Goal: Information Seeking & Learning: Check status

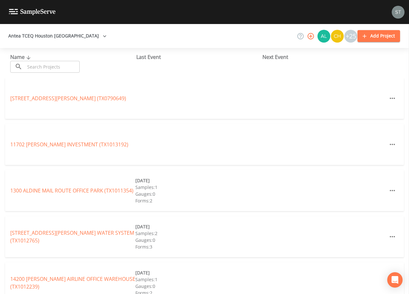
drag, startPoint x: 0, startPoint y: 0, endPoint x: 60, endPoint y: 67, distance: 90.2
click at [60, 67] on input "text" at bounding box center [52, 67] width 55 height 12
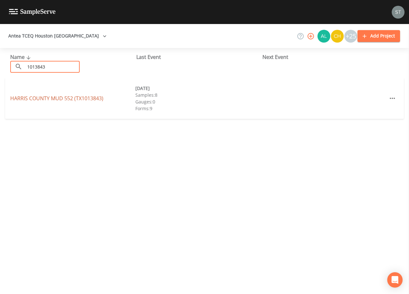
type input "1013843"
click at [79, 99] on link "[GEOGRAPHIC_DATA] 552 (TX1013843)" at bounding box center [56, 98] width 93 height 7
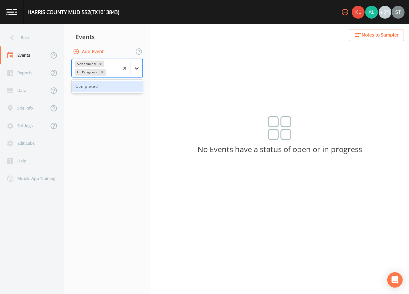
click at [138, 67] on icon at bounding box center [136, 68] width 6 height 6
click at [123, 86] on div "Completed" at bounding box center [107, 86] width 71 height 11
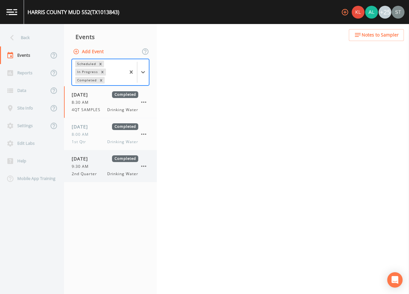
click at [102, 165] on div "9:30 AM" at bounding box center [105, 166] width 67 height 6
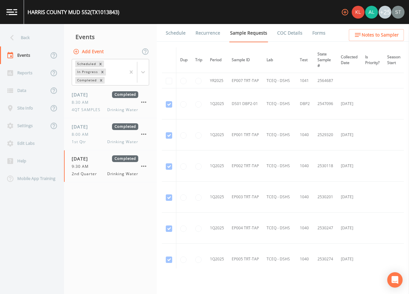
scroll to position [192, 0]
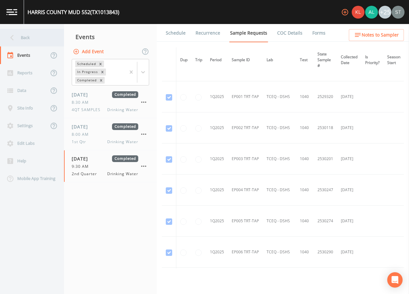
click at [25, 40] on div "Back" at bounding box center [29, 38] width 58 height 18
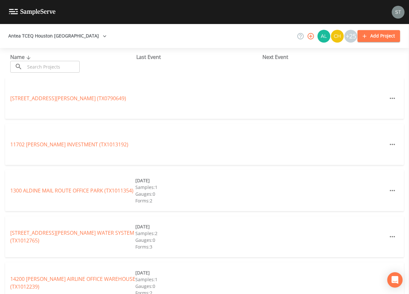
click at [58, 67] on input "text" at bounding box center [52, 67] width 55 height 12
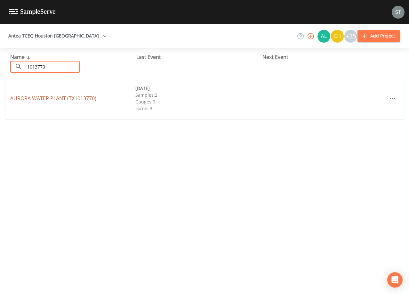
type input "1013770"
click at [85, 99] on link "[GEOGRAPHIC_DATA] (TX1013770)" at bounding box center [53, 98] width 86 height 7
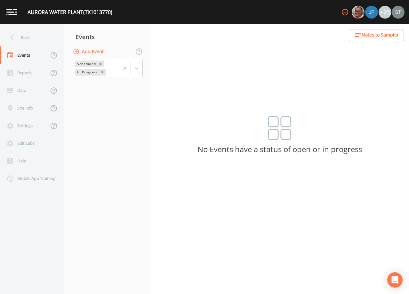
click at [383, 35] on span "Notes to Sampler" at bounding box center [380, 35] width 37 height 8
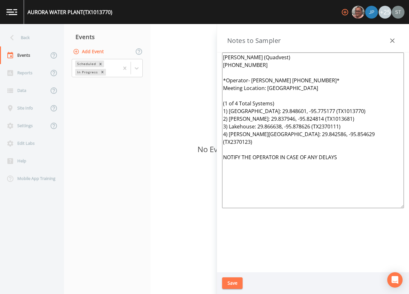
click at [387, 39] on button "button" at bounding box center [392, 40] width 13 height 13
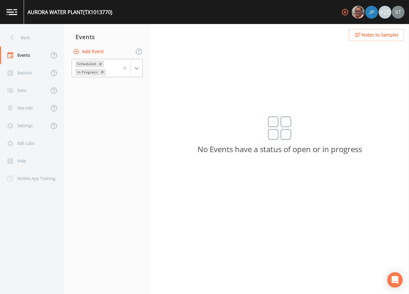
click at [137, 67] on icon at bounding box center [136, 68] width 6 height 6
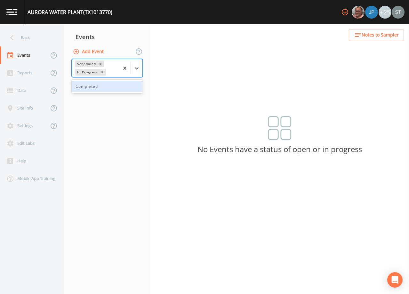
click at [117, 85] on div "Completed" at bounding box center [107, 86] width 71 height 11
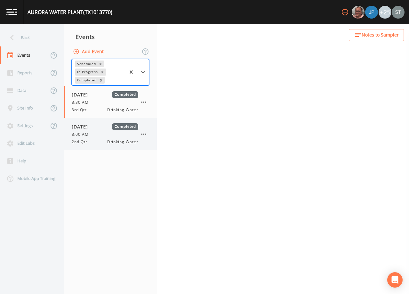
click at [101, 134] on div "8:00 AM" at bounding box center [105, 134] width 67 height 6
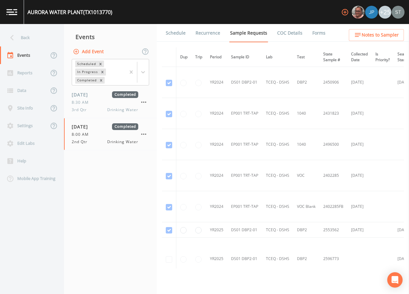
click at [176, 32] on link "Schedule" at bounding box center [176, 33] width 22 height 18
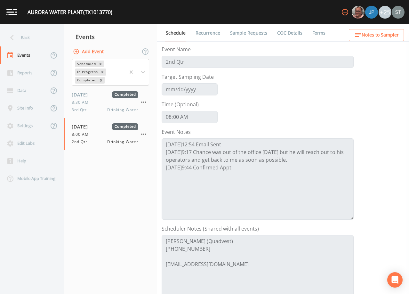
click at [319, 34] on link "Forms" at bounding box center [318, 33] width 15 height 18
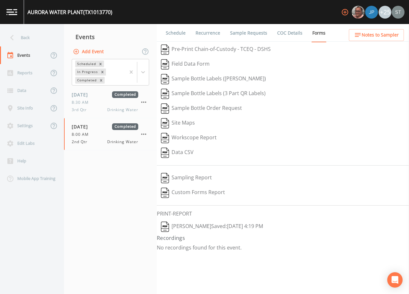
click at [189, 224] on button "[PERSON_NAME]  Saved: [DATE] 4:19 PM" at bounding box center [212, 226] width 110 height 15
click at [389, 38] on span "Notes to Sampler" at bounding box center [380, 35] width 37 height 8
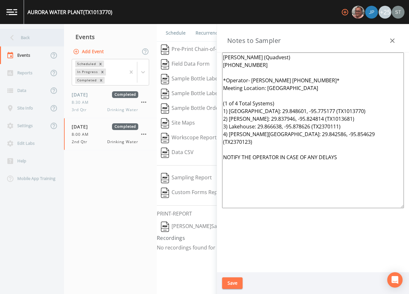
click at [29, 40] on div "Back" at bounding box center [29, 38] width 58 height 18
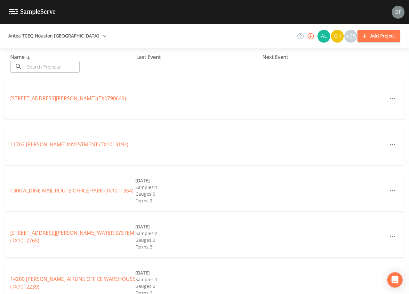
click at [72, 66] on input "text" at bounding box center [52, 67] width 55 height 12
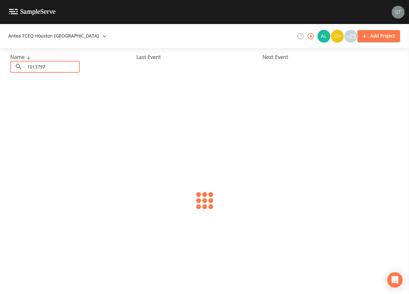
type input "1013797"
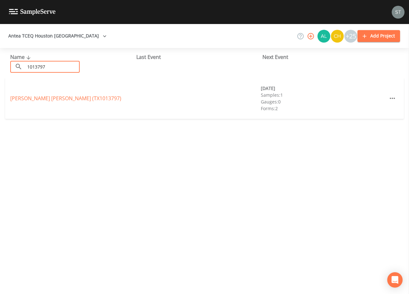
click at [72, 98] on link "[PERSON_NAME] [PERSON_NAME] (TX1013797)" at bounding box center [65, 98] width 111 height 7
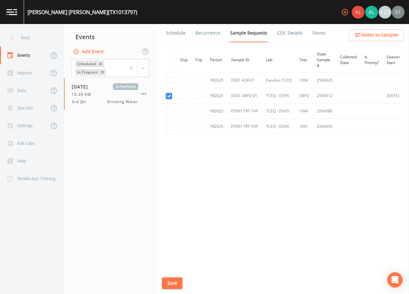
click at [184, 36] on link "Schedule" at bounding box center [176, 33] width 22 height 18
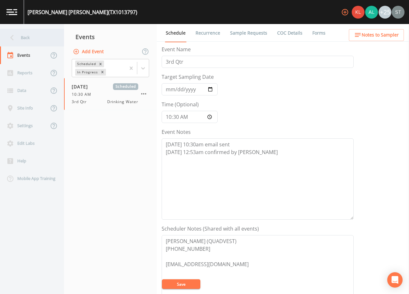
click at [30, 37] on div "Back" at bounding box center [29, 38] width 58 height 18
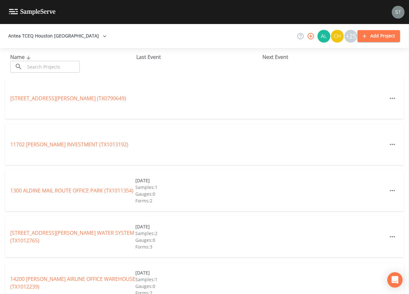
click at [69, 65] on input "text" at bounding box center [52, 67] width 55 height 12
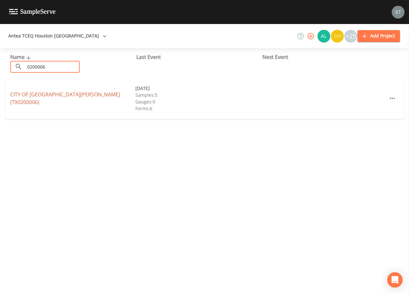
type input "0200006"
click at [74, 97] on link "CITY OF [GEOGRAPHIC_DATA][PERSON_NAME] (TX0200006)" at bounding box center [65, 98] width 110 height 15
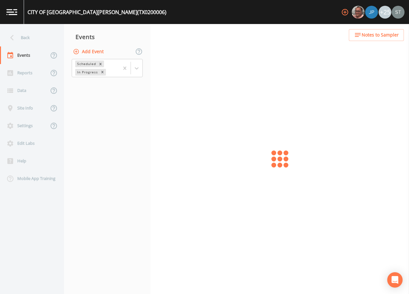
click at [395, 31] on span "Notes to Sampler" at bounding box center [380, 35] width 37 height 8
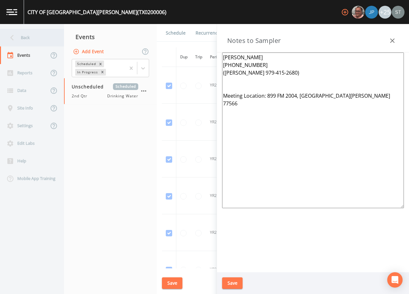
click at [32, 38] on div "Back" at bounding box center [29, 38] width 58 height 18
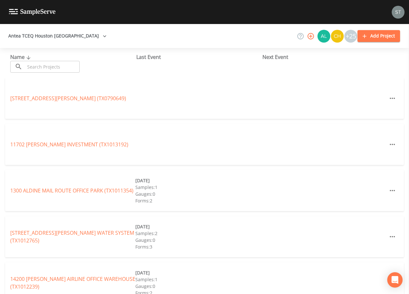
click at [49, 70] on input "text" at bounding box center [52, 67] width 55 height 12
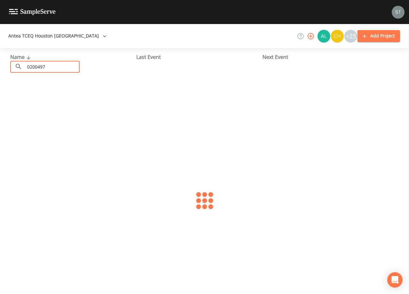
type input "0200497"
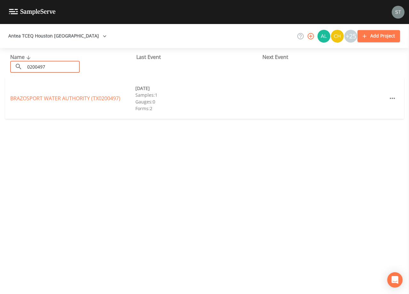
click at [64, 99] on link "BRAZOSPORT WATER AUTHORITY (TX0200497)" at bounding box center [65, 98] width 110 height 7
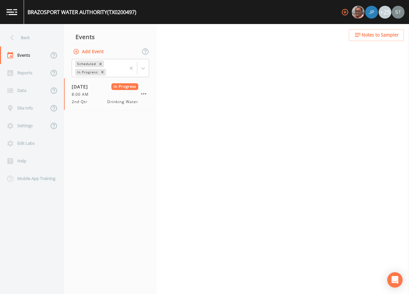
click at [389, 34] on span "Notes to Sampler" at bounding box center [380, 35] width 37 height 8
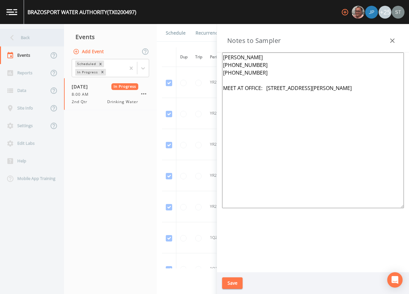
drag, startPoint x: 17, startPoint y: 28, endPoint x: 27, endPoint y: 36, distance: 11.8
click at [17, 28] on nav "Back Events Reports Data Site Info Settings Edit Labs Help Mobile App Training" at bounding box center [32, 159] width 64 height 270
click at [29, 37] on div "Back" at bounding box center [29, 38] width 58 height 18
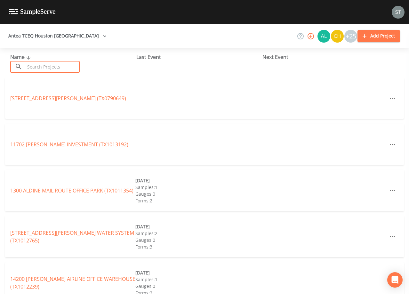
click at [74, 61] on input "text" at bounding box center [52, 67] width 55 height 12
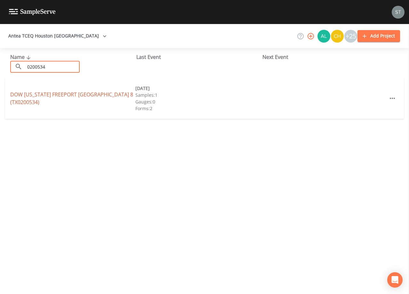
type input "0200534"
click at [72, 99] on link "DOW [US_STATE][GEOGRAPHIC_DATA] 8 (TX0200534)" at bounding box center [71, 98] width 123 height 15
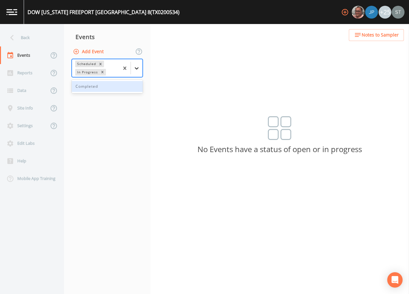
click at [138, 69] on icon at bounding box center [136, 68] width 6 height 6
click at [118, 87] on div "Completed" at bounding box center [107, 86] width 71 height 11
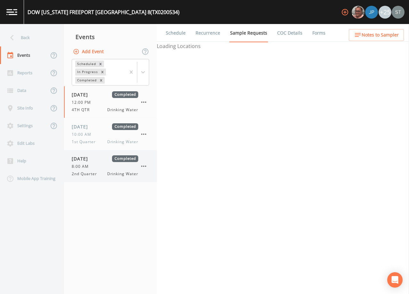
click at [104, 172] on div "2nd Quarter Drinking Water" at bounding box center [105, 174] width 67 height 6
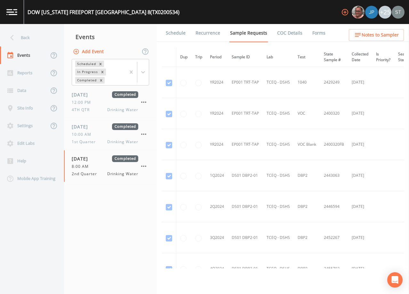
click at [180, 35] on link "Schedule" at bounding box center [176, 33] width 22 height 18
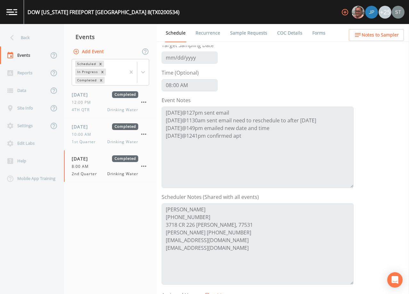
scroll to position [32, 0]
click at [395, 38] on span "Notes to Sampler" at bounding box center [380, 35] width 37 height 8
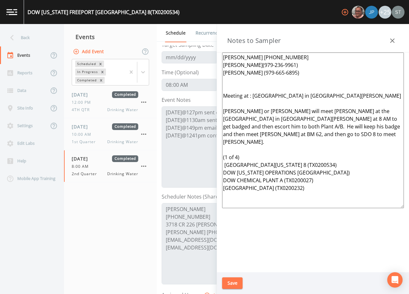
click at [392, 40] on icon "button" at bounding box center [392, 40] width 4 height 4
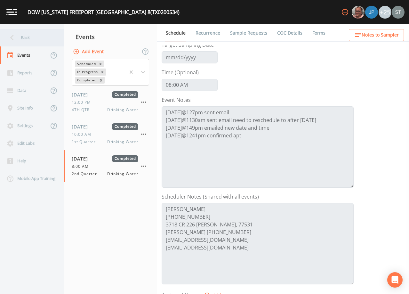
click at [28, 34] on div "Back" at bounding box center [29, 38] width 58 height 18
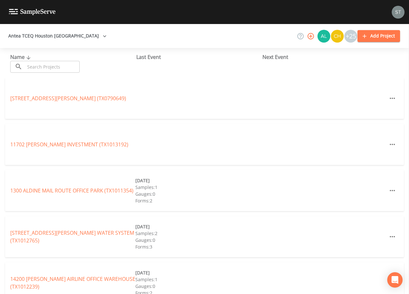
click at [50, 64] on input "text" at bounding box center [52, 67] width 55 height 12
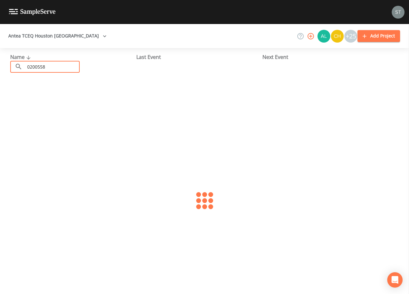
type input "0200558"
click at [69, 100] on link "MAMMOET ROSHARON (TX0200558)" at bounding box center [53, 98] width 86 height 7
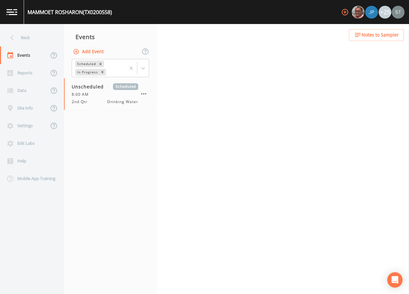
click at [388, 36] on span "Notes to Sampler" at bounding box center [380, 35] width 37 height 8
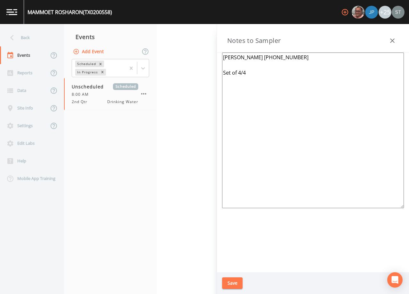
click at [389, 36] on button "button" at bounding box center [392, 40] width 13 height 13
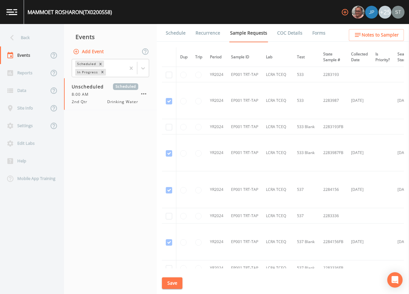
click at [177, 33] on link "Schedule" at bounding box center [176, 33] width 22 height 18
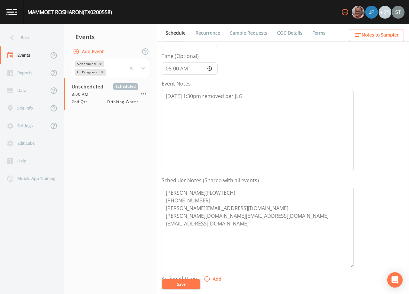
scroll to position [32, 0]
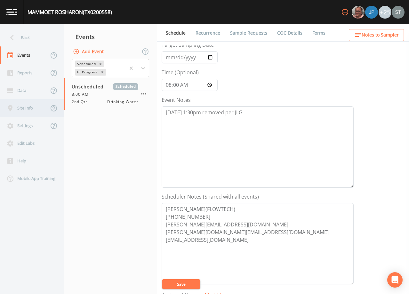
click at [36, 108] on div "Site Info" at bounding box center [24, 108] width 49 height 18
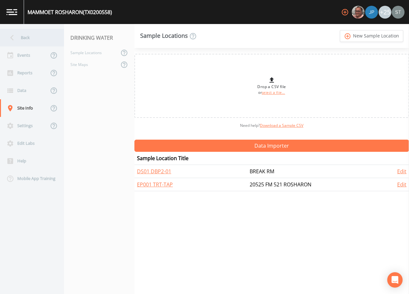
click at [26, 36] on div "Back" at bounding box center [29, 38] width 58 height 18
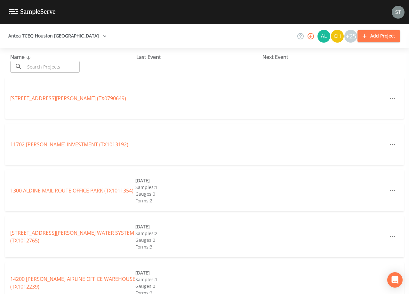
click at [77, 65] on input "text" at bounding box center [52, 67] width 55 height 12
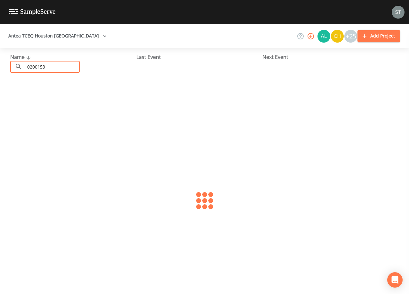
type input "0200153"
click at [55, 97] on link "FLORA 6 (TX0200153)" at bounding box center [35, 98] width 50 height 7
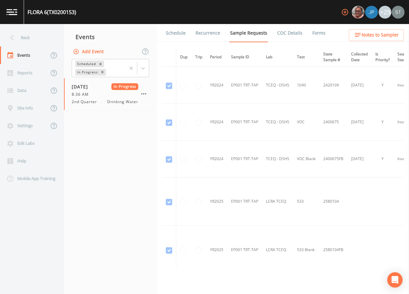
click at [391, 36] on span "Notes to Sampler" at bounding box center [380, 35] width 37 height 8
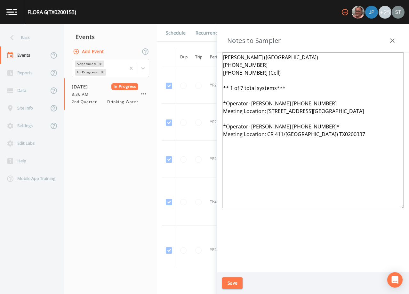
click at [391, 36] on button "button" at bounding box center [392, 40] width 13 height 13
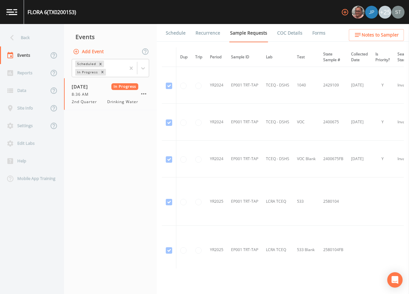
click at [316, 35] on link "Forms" at bounding box center [318, 33] width 15 height 18
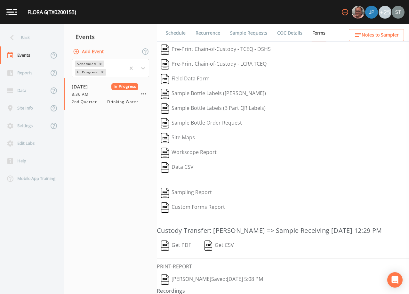
click at [187, 287] on button "[PERSON_NAME]  Saved: [DATE] 5:08 PM" at bounding box center [212, 279] width 110 height 15
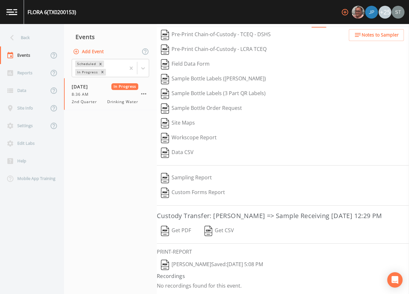
scroll to position [25, 0]
click at [190, 262] on button "[PERSON_NAME]  Saved: [DATE] 5:08 PM" at bounding box center [212, 264] width 110 height 15
click at [393, 40] on button "Notes to Sampler" at bounding box center [376, 35] width 55 height 12
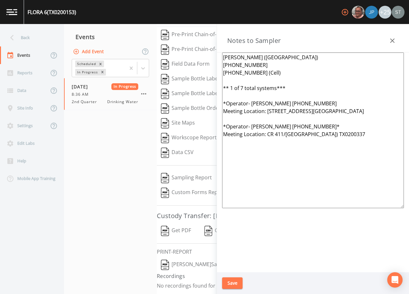
click at [394, 39] on icon "button" at bounding box center [392, 40] width 4 height 4
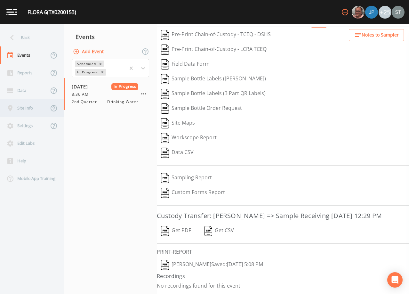
click at [25, 109] on div "Site Info" at bounding box center [24, 108] width 49 height 18
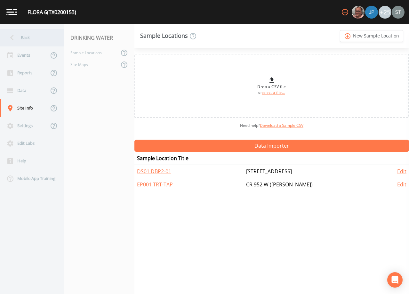
click at [18, 39] on div "Back" at bounding box center [29, 38] width 58 height 18
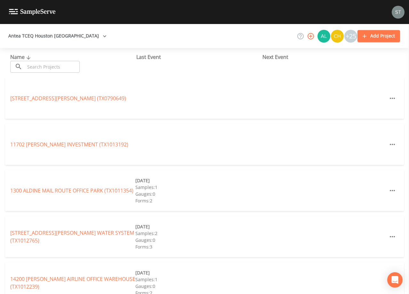
click at [64, 68] on input "text" at bounding box center [52, 67] width 55 height 12
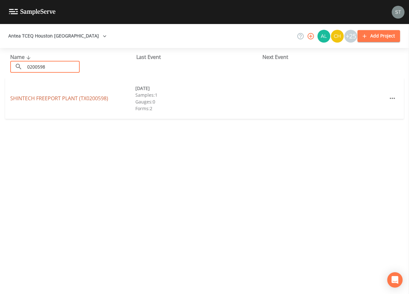
type input "0200598"
click at [62, 98] on link "[GEOGRAPHIC_DATA] PLANT (TX0200598)" at bounding box center [59, 98] width 98 height 7
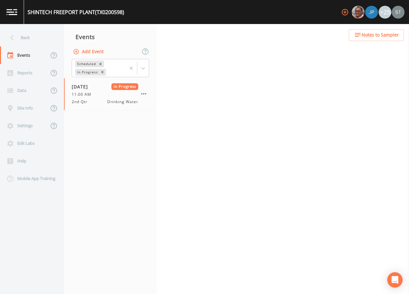
click at [390, 36] on span "Notes to Sampler" at bounding box center [380, 35] width 37 height 8
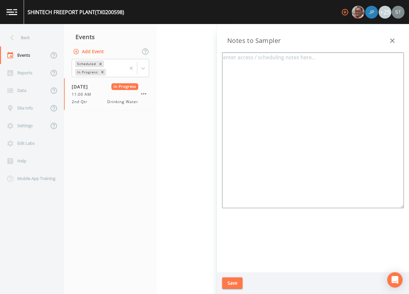
type textarea "[PERSON_NAME] [PHONE_NUMBER] [PHONE_NUMBER] Meeting: [STREET_ADDRESS]"
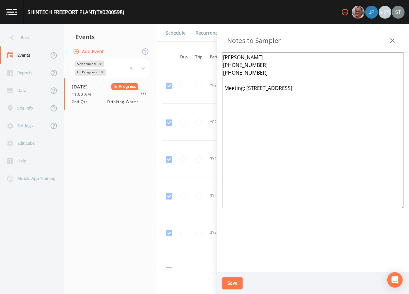
click at [394, 41] on icon "button" at bounding box center [392, 41] width 8 height 8
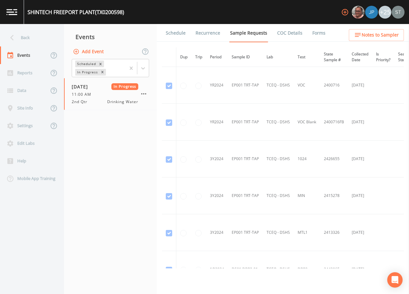
click at [175, 34] on link "Schedule" at bounding box center [176, 33] width 22 height 18
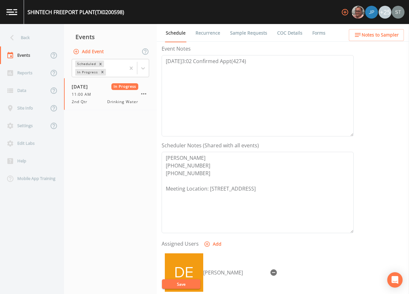
scroll to position [96, 0]
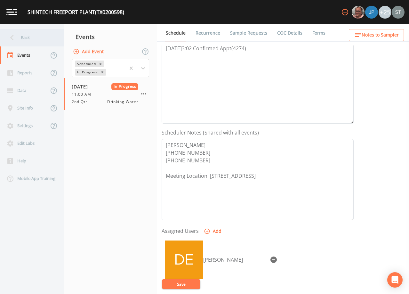
click at [24, 35] on div "Back" at bounding box center [29, 38] width 58 height 18
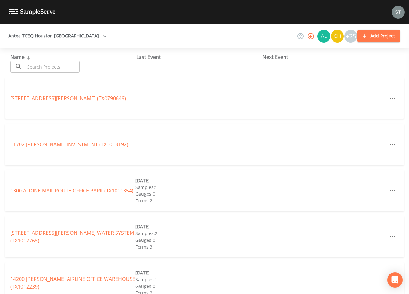
drag, startPoint x: 70, startPoint y: 65, endPoint x: 72, endPoint y: 62, distance: 3.9
click at [70, 65] on input "text" at bounding box center [52, 67] width 55 height 12
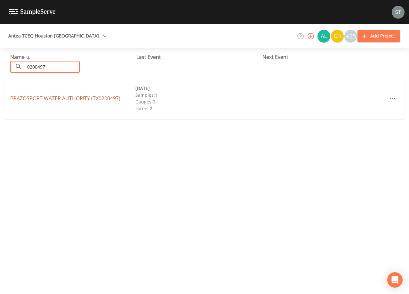
type input "0200497"
click at [30, 97] on link "BRAZOSPORT WATER AUTHORITY (TX0200497)" at bounding box center [65, 98] width 110 height 7
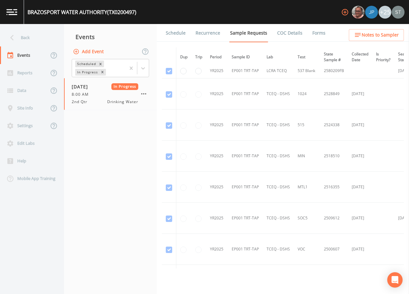
scroll to position [480, 0]
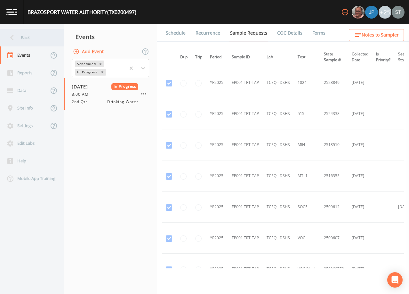
click at [22, 33] on div "Back" at bounding box center [29, 38] width 58 height 18
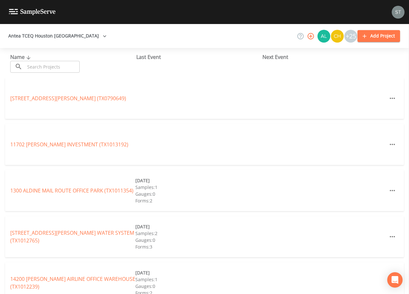
click at [66, 66] on input "text" at bounding box center [52, 67] width 55 height 12
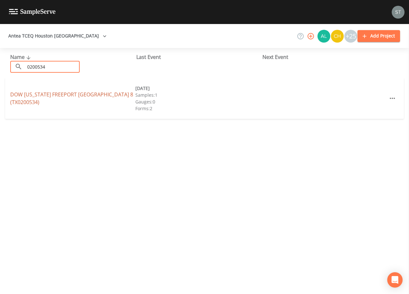
type input "0200534"
click at [66, 97] on link "DOW [US_STATE][GEOGRAPHIC_DATA] 8 (TX0200534)" at bounding box center [71, 98] width 123 height 15
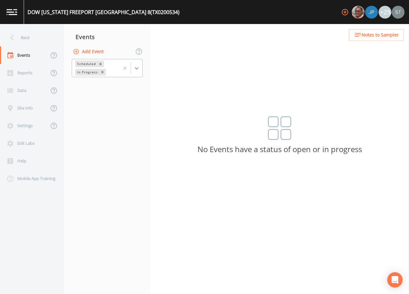
click at [141, 72] on div at bounding box center [137, 68] width 12 height 12
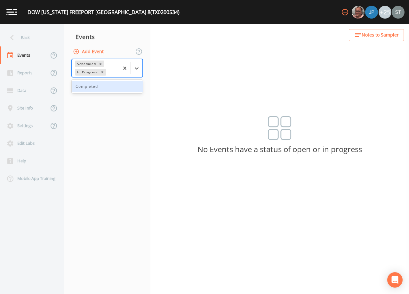
click at [127, 87] on div "Completed" at bounding box center [107, 86] width 71 height 11
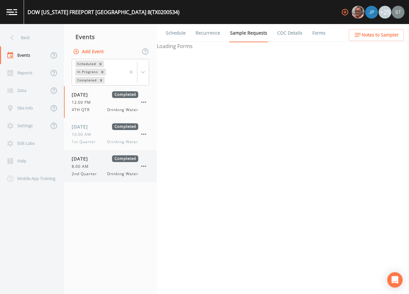
click at [99, 168] on div "8:00 AM" at bounding box center [105, 166] width 67 height 6
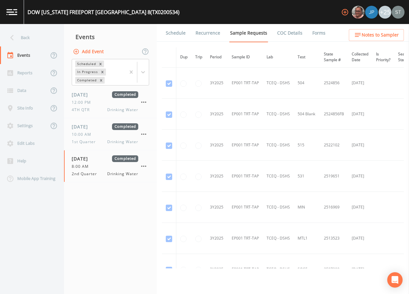
scroll to position [267, 0]
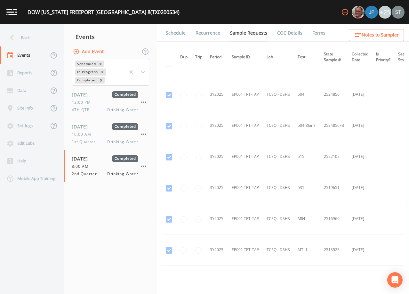
click at [20, 39] on div "Back" at bounding box center [29, 38] width 58 height 18
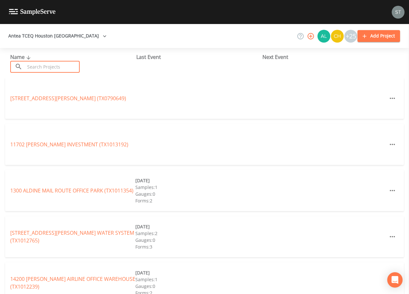
click at [62, 65] on input "text" at bounding box center [52, 67] width 55 height 12
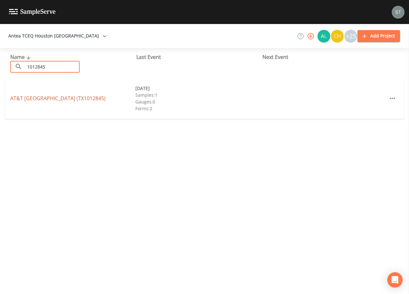
type input "1012845"
click at [54, 98] on link "AT&T [GEOGRAPHIC_DATA] (TX1012845)" at bounding box center [57, 98] width 95 height 7
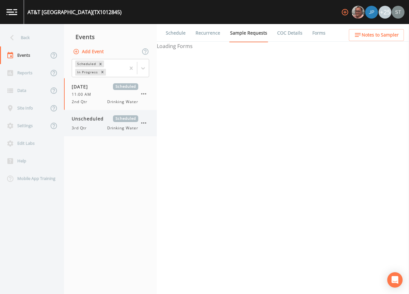
click at [100, 130] on div "3rd Qtr Drinking Water" at bounding box center [105, 128] width 67 height 6
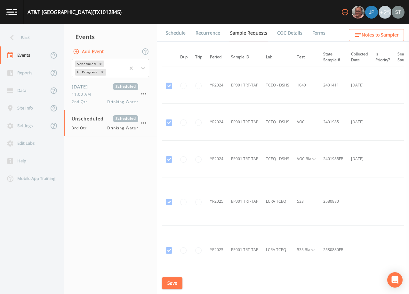
click at [177, 33] on link "Schedule" at bounding box center [176, 33] width 22 height 18
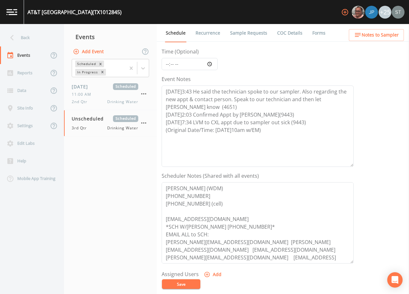
scroll to position [64, 0]
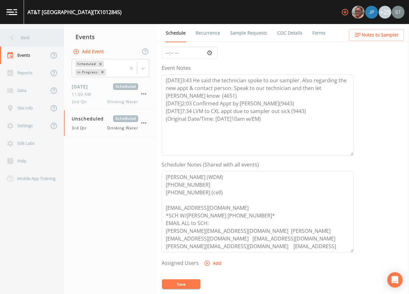
click at [30, 37] on div "Back" at bounding box center [29, 38] width 58 height 18
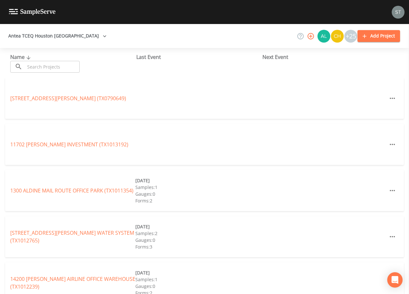
click at [68, 69] on input "text" at bounding box center [52, 67] width 55 height 12
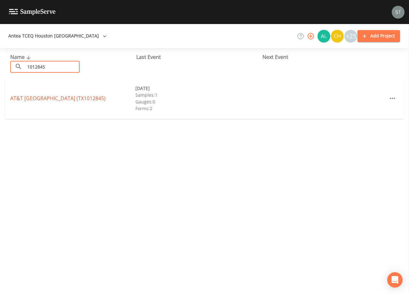
type input "1012845"
click at [63, 95] on link "AT&T [GEOGRAPHIC_DATA] (TX1012845)" at bounding box center [57, 98] width 95 height 7
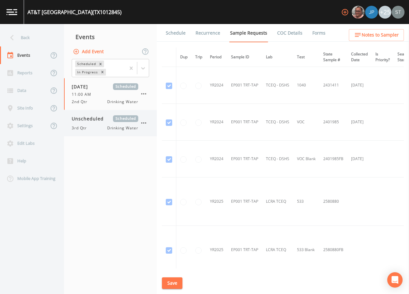
click at [103, 121] on span "Unscheduled" at bounding box center [90, 118] width 36 height 7
click at [175, 35] on link "Schedule" at bounding box center [176, 33] width 22 height 18
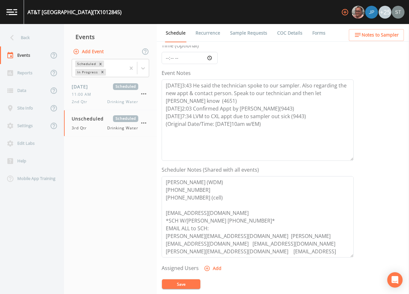
scroll to position [64, 0]
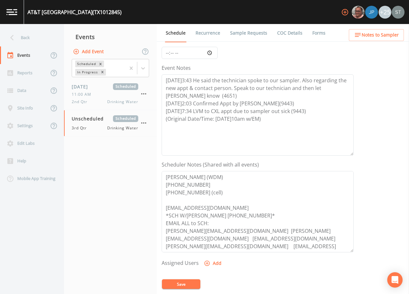
click at [386, 37] on span "Notes to Sampler" at bounding box center [380, 35] width 37 height 8
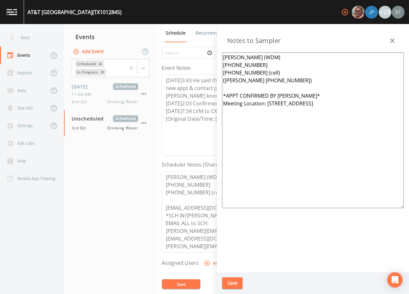
click at [387, 39] on button "button" at bounding box center [392, 40] width 13 height 13
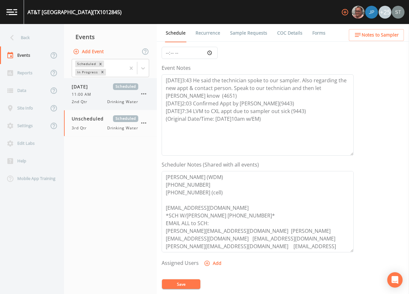
click at [109, 90] on div "[DATE] Scheduled" at bounding box center [105, 86] width 67 height 7
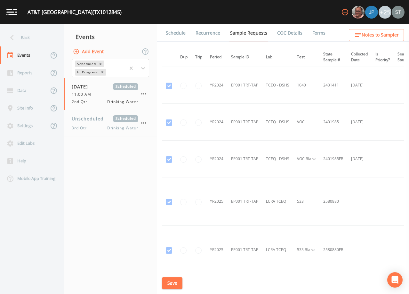
click at [171, 30] on link "Schedule" at bounding box center [176, 33] width 22 height 18
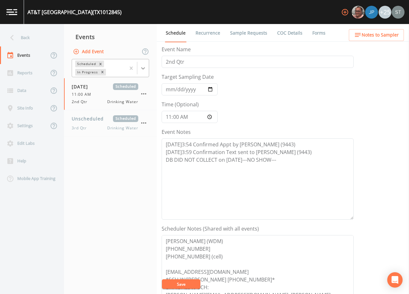
click at [141, 68] on icon at bounding box center [143, 68] width 6 height 6
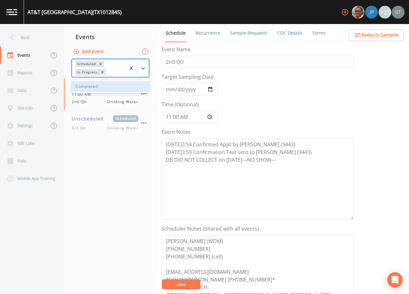
click at [118, 85] on div "Completed" at bounding box center [110, 86] width 77 height 11
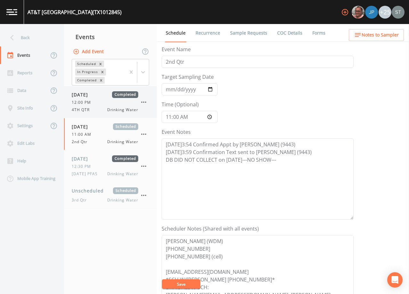
click at [98, 99] on div "[DATE] Completed 12:00 PM 4TH QTR Drinking Water" at bounding box center [105, 101] width 67 height 21
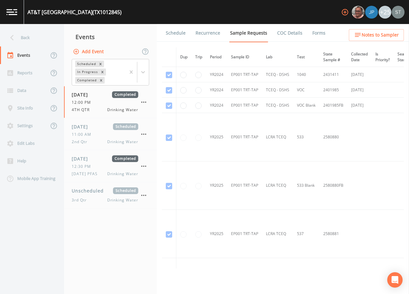
click at [179, 33] on link "Schedule" at bounding box center [176, 33] width 22 height 18
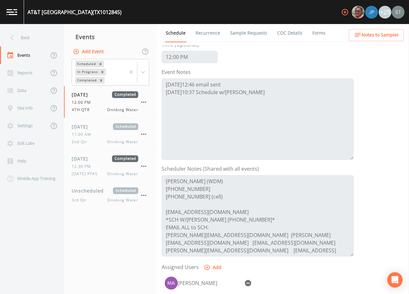
scroll to position [64, 0]
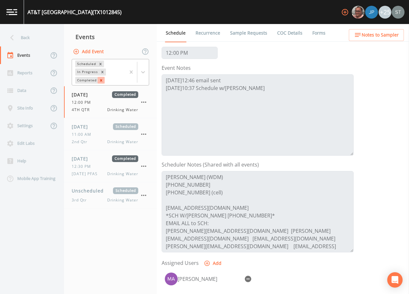
click at [103, 78] on icon "Remove Completed" at bounding box center [101, 80] width 4 height 4
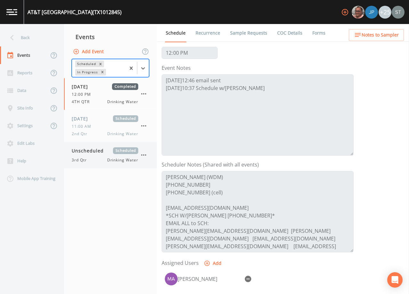
click at [99, 156] on div "Unscheduled Scheduled 3rd Qtr Drinking Water" at bounding box center [105, 155] width 67 height 16
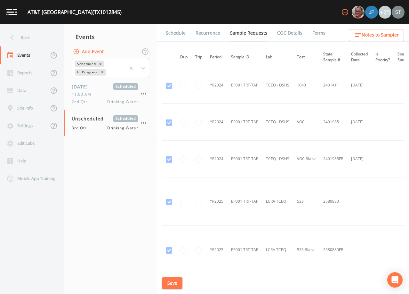
click at [173, 37] on link "Schedule" at bounding box center [176, 33] width 22 height 18
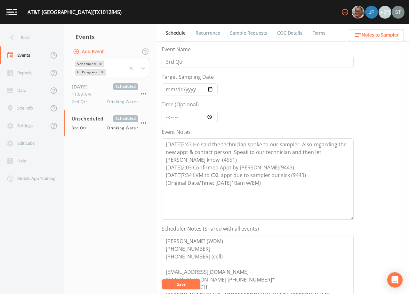
click at [312, 31] on link "Forms" at bounding box center [318, 33] width 15 height 18
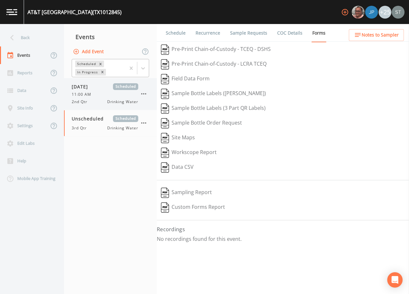
click at [94, 94] on span "11:00 AM" at bounding box center [83, 95] width 23 height 6
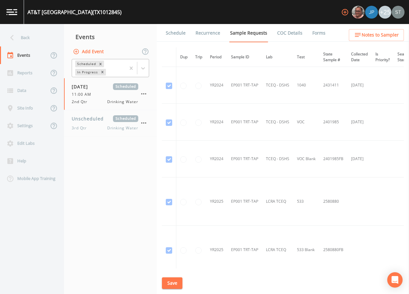
click at [315, 32] on link "Forms" at bounding box center [318, 33] width 15 height 18
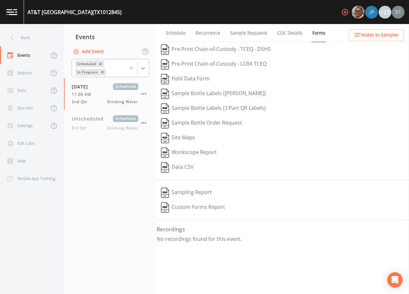
click at [142, 72] on div at bounding box center [143, 68] width 12 height 12
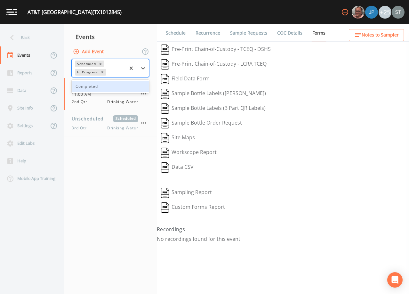
click at [111, 90] on div "Completed" at bounding box center [110, 86] width 77 height 11
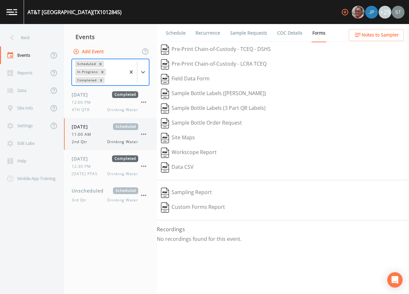
click at [89, 127] on span "[DATE]" at bounding box center [82, 126] width 21 height 7
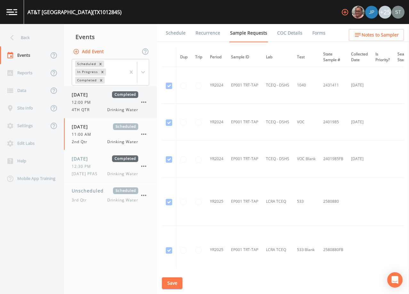
click at [94, 103] on span "12:00 PM" at bounding box center [83, 103] width 23 height 6
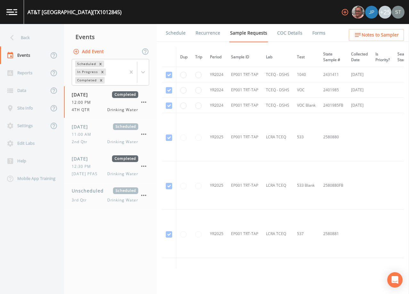
click at [314, 35] on link "Forms" at bounding box center [318, 33] width 15 height 18
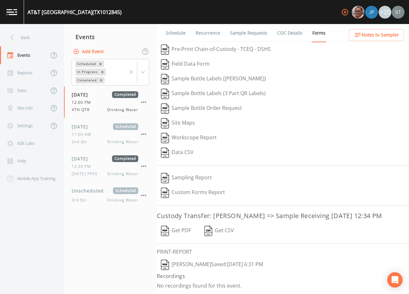
click at [239, 272] on button "[PERSON_NAME]: [DATE] 6:31 PM" at bounding box center [212, 264] width 110 height 15
click at [39, 41] on div "Back" at bounding box center [29, 38] width 58 height 18
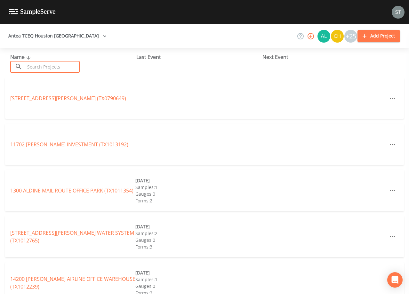
click at [74, 65] on input "text" at bounding box center [52, 67] width 55 height 12
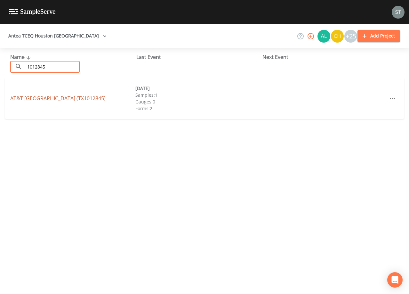
type input "1012845"
click at [82, 98] on link "AT&T [GEOGRAPHIC_DATA] (TX1012845)" at bounding box center [57, 98] width 95 height 7
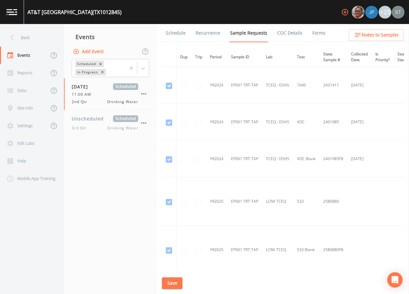
click at [394, 30] on button "Notes to Sampler" at bounding box center [376, 35] width 55 height 12
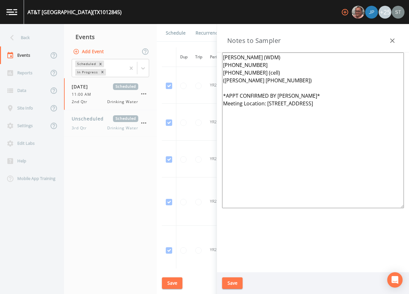
click at [275, 57] on textarea "[PERSON_NAME] (WDM) [PHONE_NUMBER] [PHONE_NUMBER] (cell) ([PERSON_NAME] [PHONE_…" at bounding box center [313, 129] width 182 height 155
drag, startPoint x: 301, startPoint y: 96, endPoint x: 215, endPoint y: 96, distance: 85.7
click at [215, 96] on div "Back Events Reports Data Site Info Settings Edit Labs Help Mobile App Training …" at bounding box center [204, 159] width 409 height 270
type textarea "[PERSON_NAME] (WWDM) [PHONE_NUMBER] [PHONE_NUMBER] (cell) ([PERSON_NAME] [PHONE…"
click at [232, 283] on button "Save" at bounding box center [232, 283] width 20 height 12
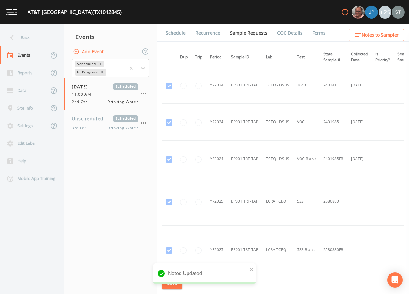
drag, startPoint x: 177, startPoint y: 31, endPoint x: 180, endPoint y: 35, distance: 4.8
click at [178, 31] on link "Schedule" at bounding box center [176, 33] width 22 height 18
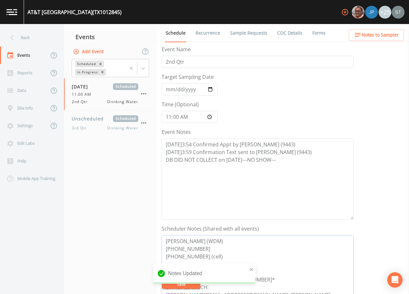
click at [219, 238] on textarea "[PERSON_NAME] (WDM) [PHONE_NUMBER] [PHONE_NUMBER] (cell) [EMAIL_ADDRESS][DOMAIN…" at bounding box center [258, 275] width 192 height 81
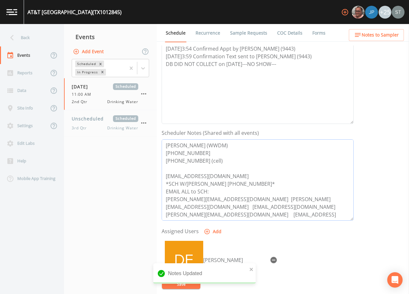
scroll to position [96, 0]
drag, startPoint x: 305, startPoint y: 210, endPoint x: 159, endPoint y: 194, distance: 146.7
click at [159, 194] on div "Schedule Recurrence Sample Requests COC Details Forms Event Name 2nd Qtr Target…" at bounding box center [283, 159] width 252 height 270
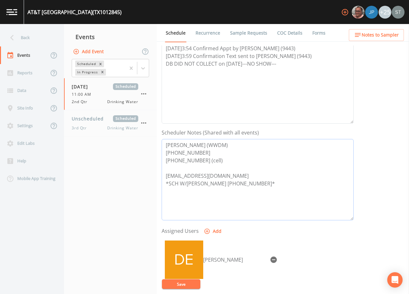
type textarea "[PERSON_NAME] (WWDM) [PHONE_NUMBER] [PHONE_NUMBER] (cell) [EMAIL_ADDRESS][DOMAI…"
click at [192, 281] on button "Save" at bounding box center [181, 284] width 38 height 10
click at [25, 38] on div "Back" at bounding box center [29, 38] width 58 height 18
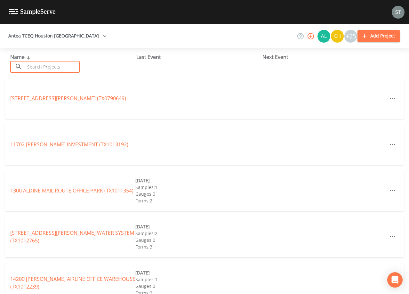
click at [62, 68] on input "text" at bounding box center [52, 67] width 55 height 12
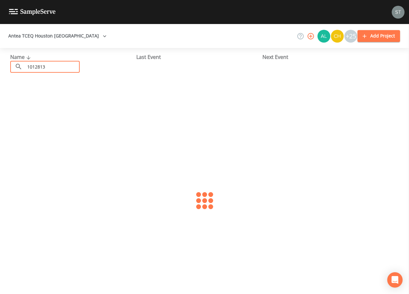
type input "1012813"
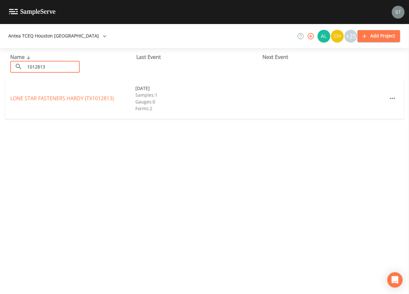
click at [62, 97] on link "LONE STAR FASTENERS HARDY (TX1012813)" at bounding box center [62, 98] width 104 height 7
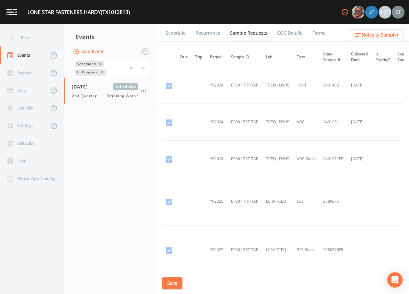
click at [178, 35] on link "Schedule" at bounding box center [176, 33] width 22 height 18
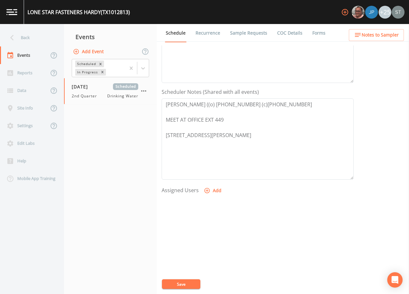
scroll to position [158, 0]
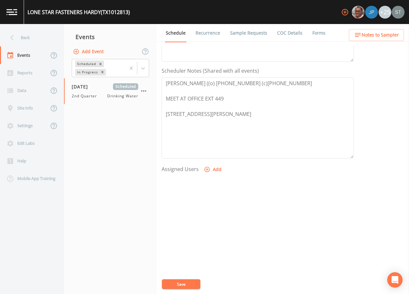
click at [389, 36] on span "Notes to Sampler" at bounding box center [380, 35] width 37 height 8
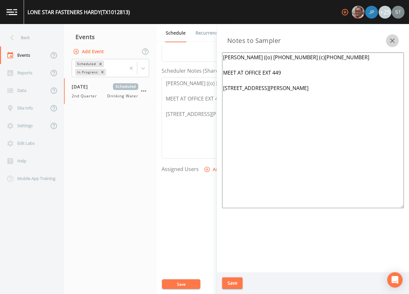
click at [393, 36] on button "button" at bounding box center [392, 40] width 13 height 13
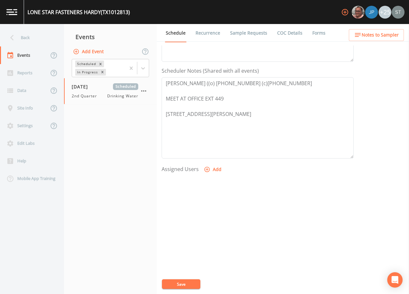
click at [250, 35] on link "Sample Requests" at bounding box center [248, 33] width 39 height 18
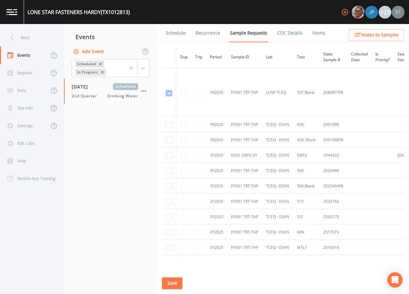
scroll to position [229, 0]
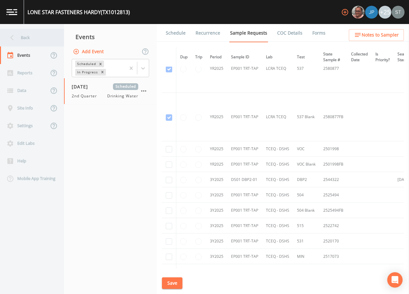
click at [29, 38] on div "Back" at bounding box center [29, 38] width 58 height 18
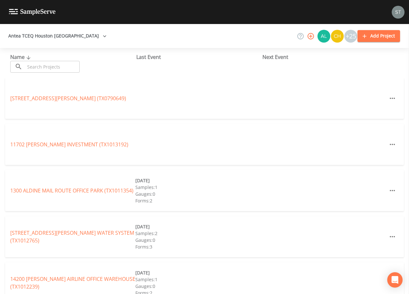
click at [75, 65] on input "text" at bounding box center [52, 67] width 55 height 12
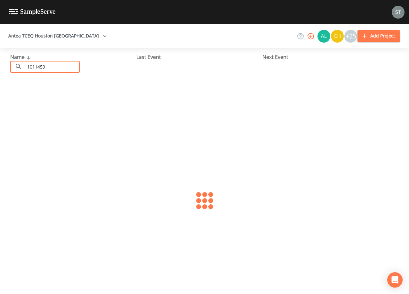
type input "1011459"
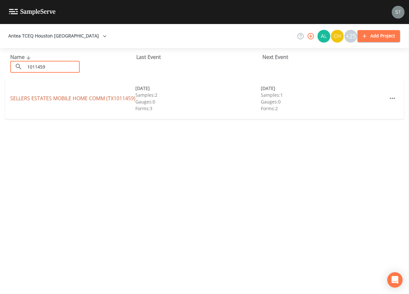
click at [96, 95] on link "SELLERS ESTATES MOBILE HOME COMM (TX1011459)" at bounding box center [72, 98] width 125 height 7
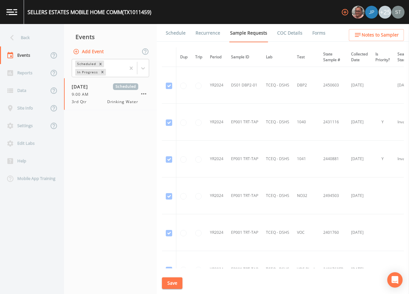
click at [178, 34] on link "Schedule" at bounding box center [176, 33] width 22 height 18
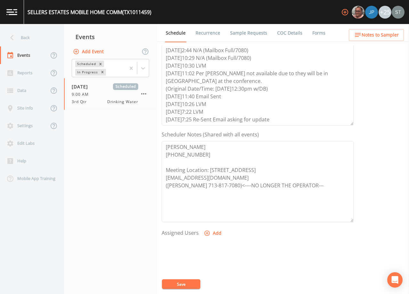
scroll to position [94, 0]
click at [278, 119] on textarea "[DATE]12:11 Email Sent [DATE]2:44 N/A (Mailbox Full/7080) [DATE]10:29 N/A (Mail…" at bounding box center [258, 84] width 192 height 81
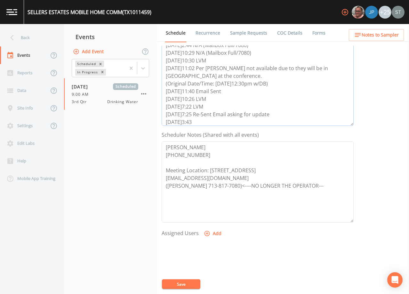
click at [210, 122] on textarea "[DATE]12:11 Email Sent [DATE]2:44 N/A (Mailbox Full/7080) [DATE]10:29 N/A (Mail…" at bounding box center [258, 84] width 192 height 81
type textarea "[DATE]12:11 Email Sent [DATE]2:44 N/A (Mailbox Full/7080) [DATE]10:29 N/A (Mail…"
click at [189, 284] on button "Save" at bounding box center [181, 284] width 38 height 10
click at [193, 283] on button "Save" at bounding box center [181, 284] width 38 height 10
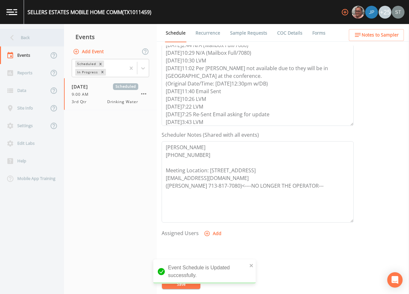
click at [32, 40] on div "Back" at bounding box center [29, 38] width 58 height 18
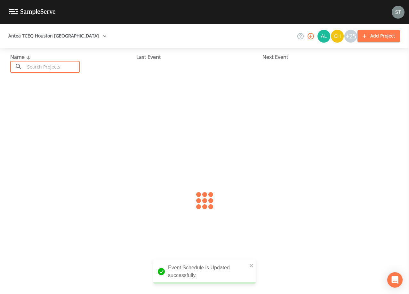
click at [48, 67] on input "text" at bounding box center [52, 67] width 55 height 12
type input "1010013"
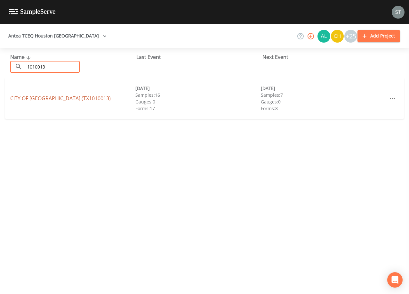
click at [62, 96] on link "CITY OF [GEOGRAPHIC_DATA] (TX1010013)" at bounding box center [60, 98] width 100 height 7
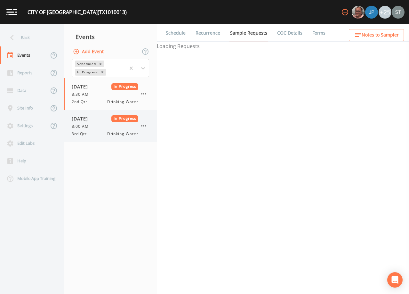
click at [103, 122] on div "[DATE] In Progress 8:00 AM 3rd Qtr Drinking Water" at bounding box center [105, 125] width 67 height 21
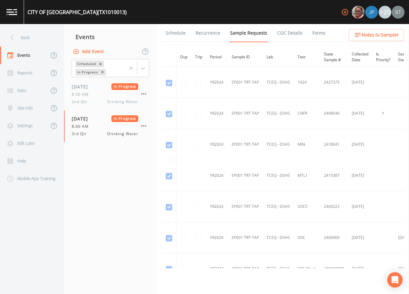
click at [315, 33] on link "Forms" at bounding box center [318, 33] width 15 height 18
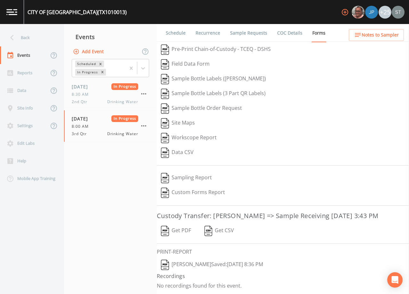
click at [213, 263] on button "[PERSON_NAME]  Saved: [DATE] 8:36 PM" at bounding box center [212, 264] width 110 height 15
click at [28, 39] on div "Back" at bounding box center [29, 38] width 58 height 18
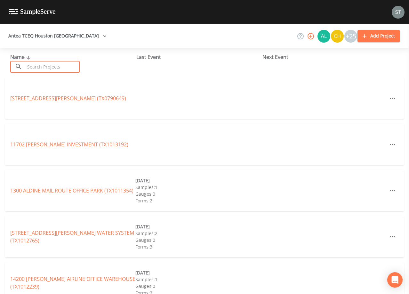
click at [42, 63] on input "text" at bounding box center [52, 67] width 55 height 12
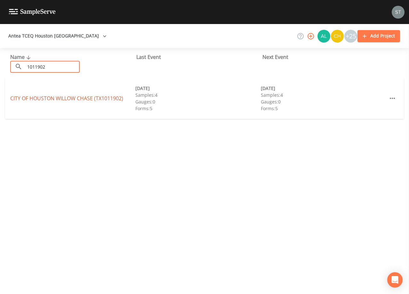
type input "1011902"
click at [69, 97] on link "CITY OF [GEOGRAPHIC_DATA] (TX1011902)" at bounding box center [66, 98] width 113 height 7
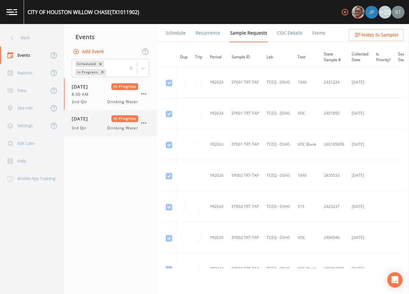
click at [103, 121] on div "[DATE] In Progress" at bounding box center [105, 118] width 67 height 7
click at [313, 36] on link "Forms" at bounding box center [318, 33] width 15 height 18
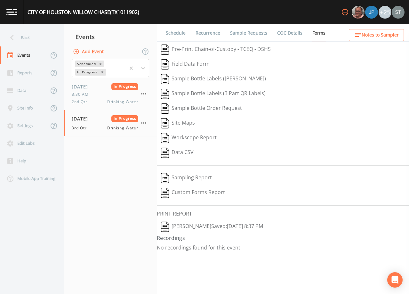
click at [191, 226] on button "[PERSON_NAME]  Saved: [DATE] 8:37 PM" at bounding box center [212, 226] width 110 height 15
click at [21, 38] on div "Back" at bounding box center [29, 38] width 58 height 18
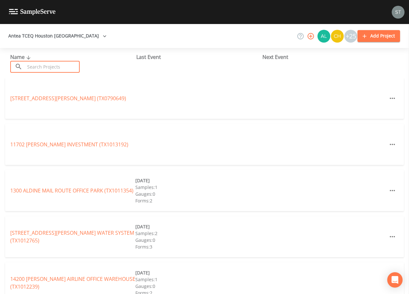
click at [70, 64] on input "text" at bounding box center [52, 67] width 55 height 12
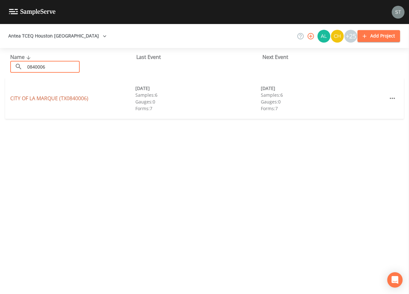
type input "0840006"
click at [67, 98] on link "CITY OF [GEOGRAPHIC_DATA] (TX0840006)" at bounding box center [49, 98] width 78 height 7
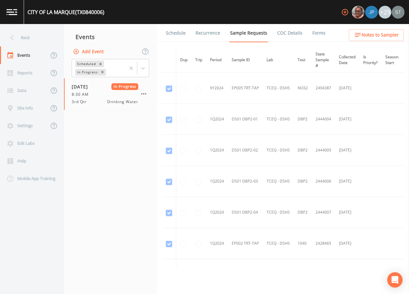
click at [314, 33] on link "Forms" at bounding box center [318, 33] width 15 height 18
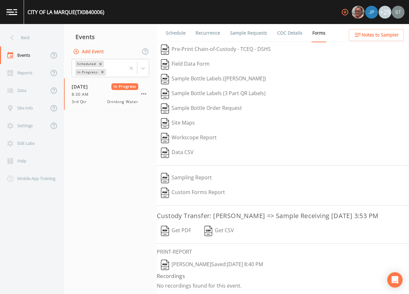
click at [182, 232] on button "Get PDF" at bounding box center [176, 230] width 38 height 15
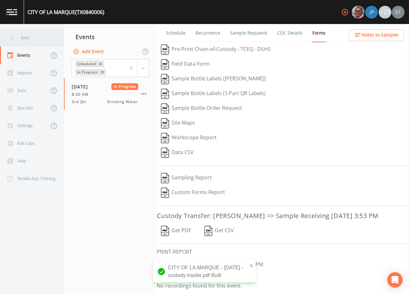
click at [30, 36] on div "Back" at bounding box center [29, 38] width 58 height 18
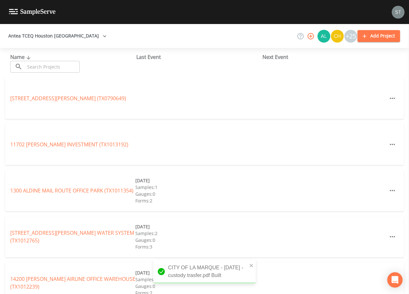
click at [74, 65] on input "text" at bounding box center [52, 67] width 55 height 12
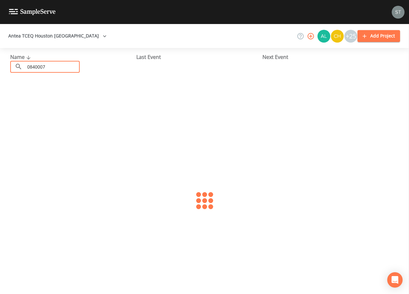
type input "0840007"
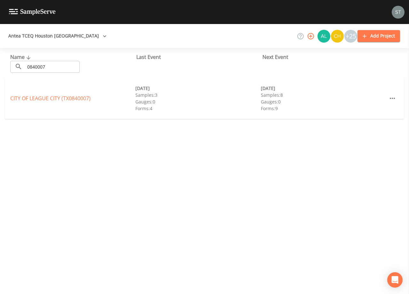
click at [66, 96] on link "CITY OF LEAGUE CITY (TX0840007)" at bounding box center [50, 98] width 80 height 7
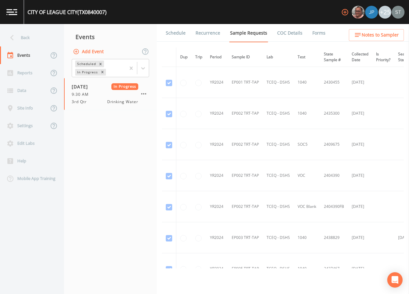
click at [319, 35] on link "Forms" at bounding box center [318, 33] width 15 height 18
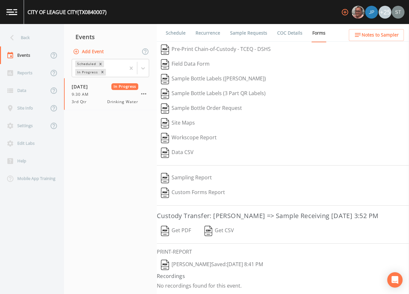
click at [180, 230] on button "Get PDF" at bounding box center [176, 230] width 38 height 15
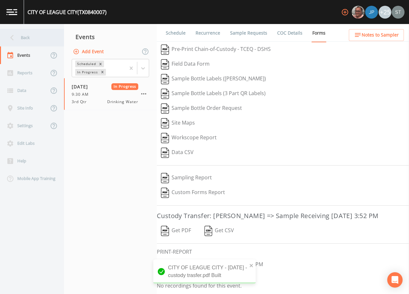
click at [27, 42] on div "Back" at bounding box center [29, 38] width 58 height 18
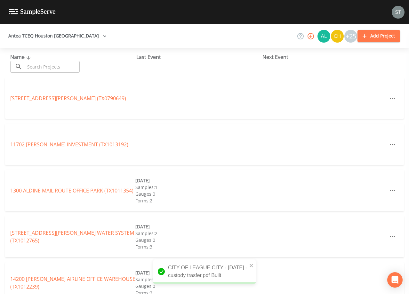
click at [44, 67] on input "text" at bounding box center [52, 67] width 55 height 12
type input "0"
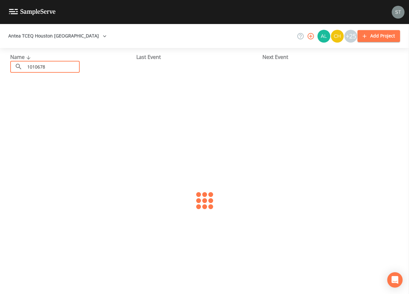
type input "1010678"
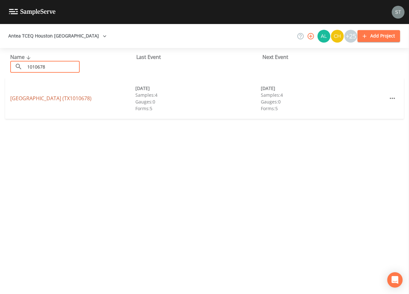
click at [70, 95] on link "[GEOGRAPHIC_DATA] (TX1010678)" at bounding box center [50, 98] width 81 height 7
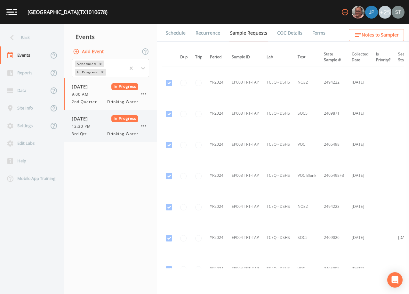
click at [106, 126] on div "12:30 PM" at bounding box center [105, 126] width 67 height 6
click at [314, 35] on link "Forms" at bounding box center [318, 33] width 15 height 18
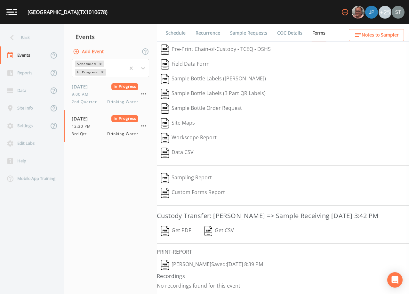
click at [186, 230] on button "Get PDF" at bounding box center [176, 230] width 38 height 15
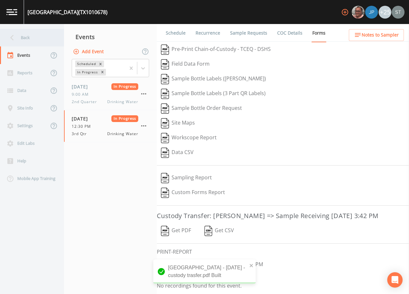
click at [21, 42] on div "Back" at bounding box center [29, 38] width 58 height 18
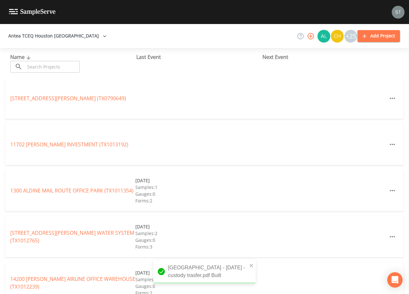
click at [52, 67] on input "text" at bounding box center [52, 67] width 55 height 12
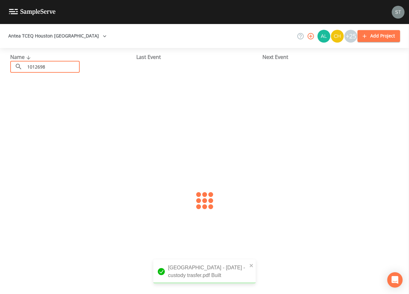
type input "1012698"
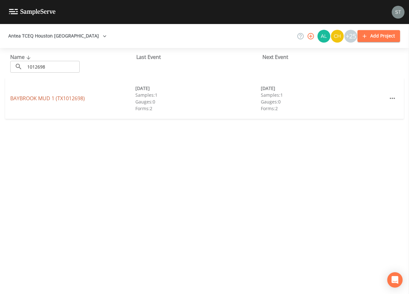
click at [74, 96] on link "BAYBROOK MUD 1 (TX1012698)" at bounding box center [47, 98] width 75 height 7
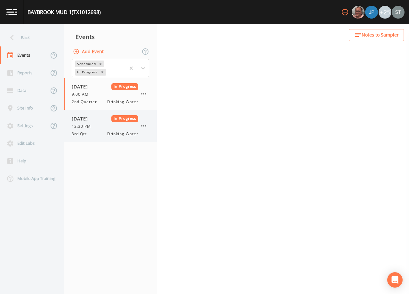
click at [92, 120] on span "[DATE]" at bounding box center [82, 118] width 21 height 7
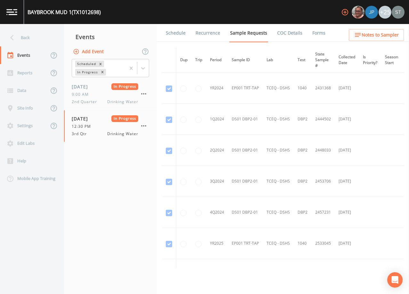
click at [317, 31] on link "Forms" at bounding box center [318, 33] width 15 height 18
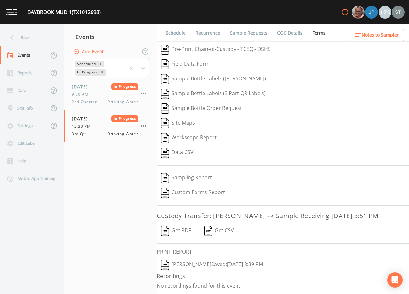
click at [184, 229] on button "Get PDF" at bounding box center [176, 230] width 38 height 15
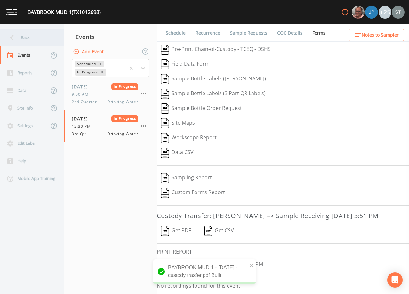
click at [28, 39] on div "Back" at bounding box center [29, 38] width 58 height 18
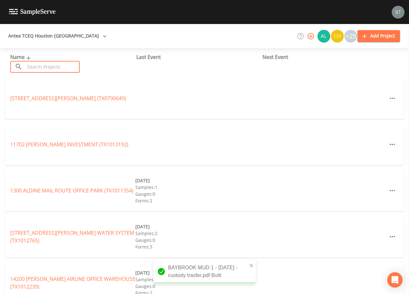
click at [41, 64] on input "text" at bounding box center [52, 67] width 55 height 12
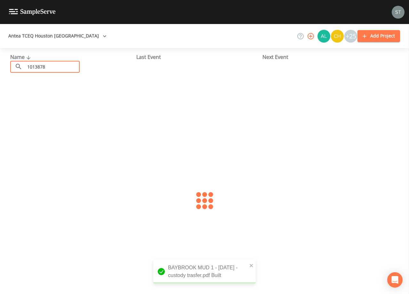
type input "1013878"
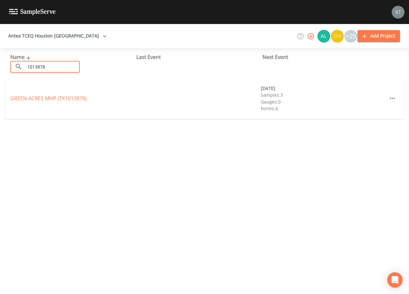
click at [51, 97] on link "GREEN ACRES MHP (TX1013878)" at bounding box center [48, 98] width 76 height 7
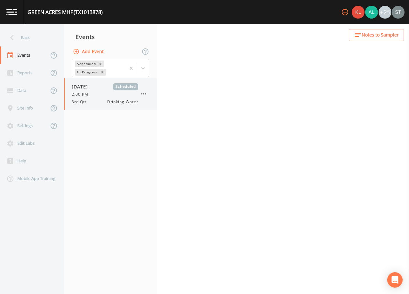
click at [100, 93] on div "2:00 PM" at bounding box center [105, 95] width 67 height 6
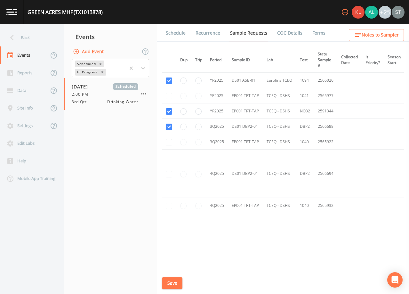
click at [317, 34] on link "Forms" at bounding box center [318, 33] width 15 height 18
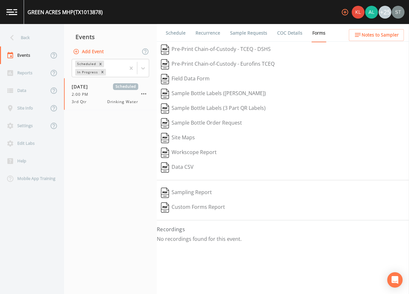
click at [175, 33] on link "Schedule" at bounding box center [176, 33] width 22 height 18
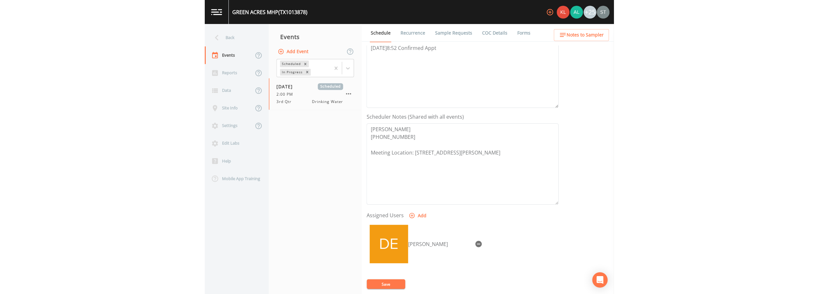
scroll to position [128, 0]
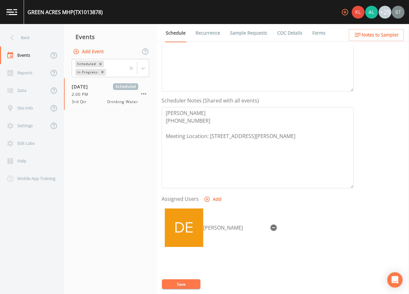
click at [312, 30] on link "Forms" at bounding box center [318, 33] width 15 height 18
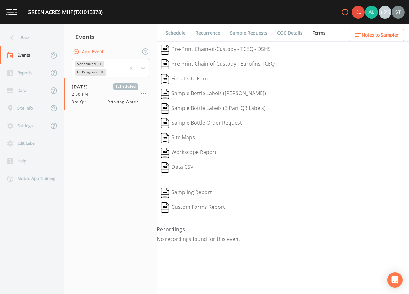
click at [249, 32] on link "Sample Requests" at bounding box center [248, 33] width 39 height 18
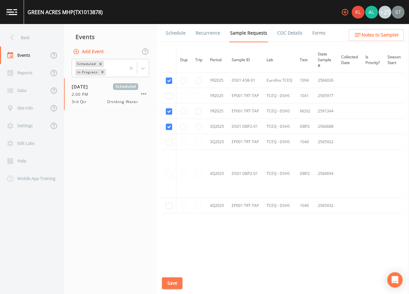
click at [166, 30] on link "Schedule" at bounding box center [176, 33] width 22 height 18
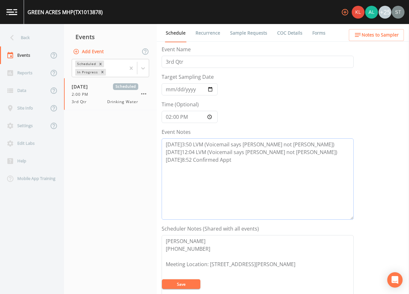
click at [239, 157] on textarea "[DATE]3:50 LVM (Voicemail says [PERSON_NAME] not [PERSON_NAME]) [DATE]12:04 LVM…" at bounding box center [258, 178] width 192 height 81
type textarea "[DATE]3:50 LVM (Voicemail says [PERSON_NAME] not [PERSON_NAME]) [DATE]12:04 LVM…"
click at [183, 283] on button "Save" at bounding box center [181, 284] width 38 height 10
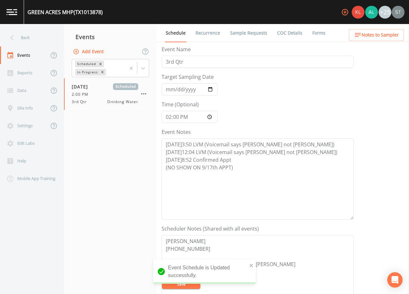
click at [247, 34] on link "Sample Requests" at bounding box center [248, 33] width 39 height 18
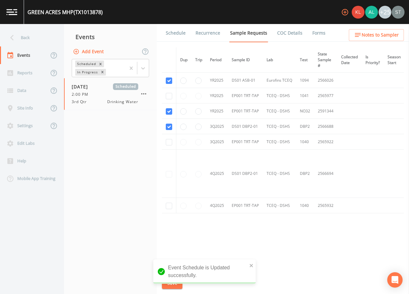
click at [135, 193] on nav "Events Add Event Scheduled In Progress [DATE] Scheduled 2:00 PM 3rd Qtr Drinkin…" at bounding box center [110, 159] width 93 height 270
click at [177, 34] on link "Schedule" at bounding box center [176, 33] width 22 height 18
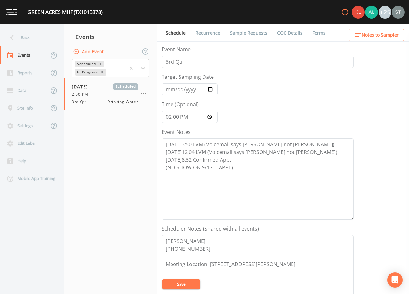
drag, startPoint x: 244, startPoint y: 30, endPoint x: 231, endPoint y: 34, distance: 13.6
click at [244, 31] on link "Sample Requests" at bounding box center [248, 33] width 39 height 18
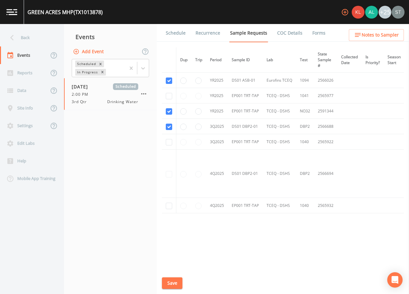
click at [177, 33] on link "Schedule" at bounding box center [176, 33] width 22 height 18
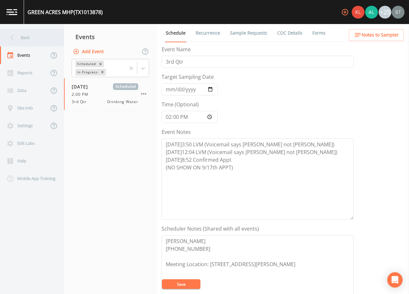
click at [34, 39] on div "Back" at bounding box center [29, 38] width 58 height 18
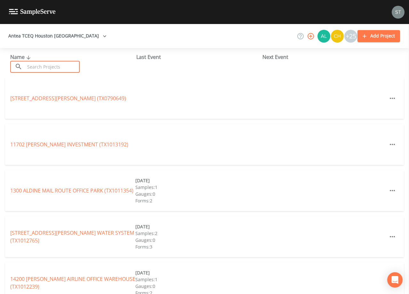
click at [70, 66] on input "text" at bounding box center [52, 67] width 55 height 12
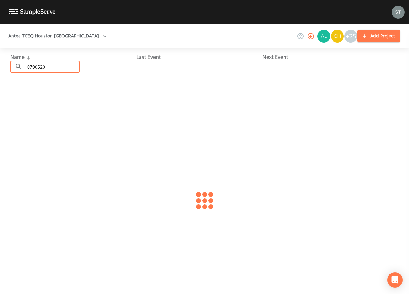
type input "0790520"
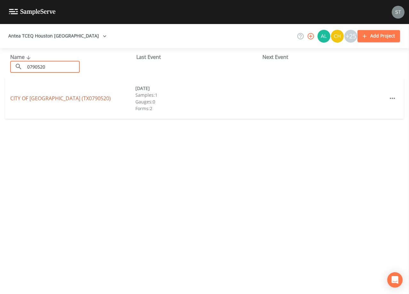
click at [28, 98] on link "[GEOGRAPHIC_DATA] (TX0790520)" at bounding box center [60, 98] width 100 height 7
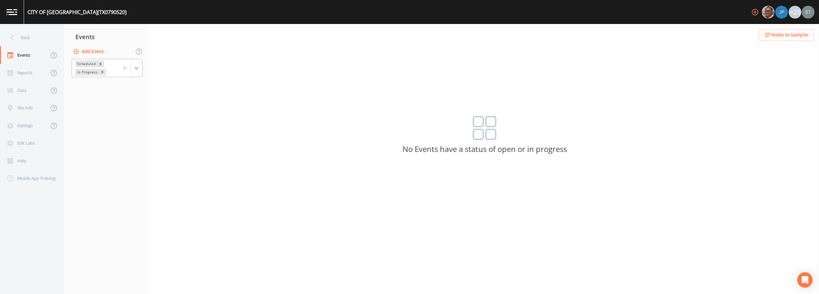
click at [138, 66] on icon at bounding box center [136, 68] width 6 height 6
click at [125, 89] on div "Completed" at bounding box center [107, 86] width 71 height 11
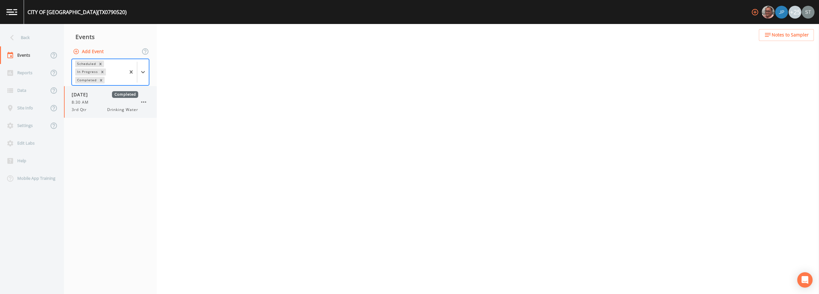
click at [113, 102] on div "8:30 AM" at bounding box center [105, 103] width 67 height 6
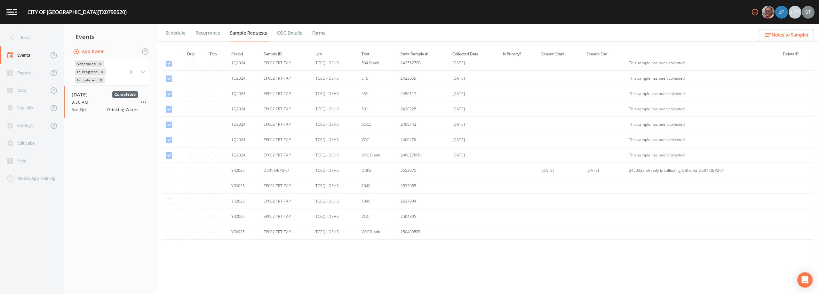
scroll to position [90, 0]
click at [31, 38] on div "Back" at bounding box center [29, 38] width 58 height 18
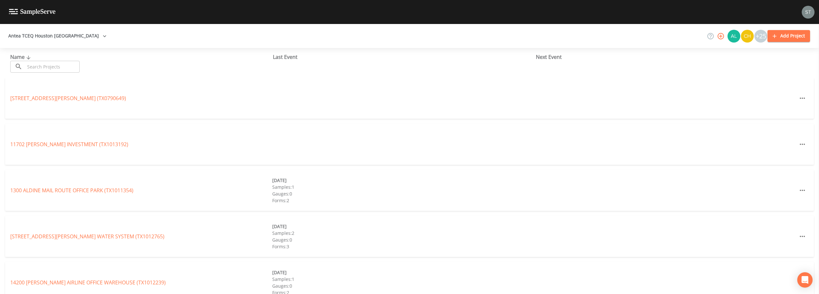
click at [53, 70] on input "text" at bounding box center [52, 67] width 55 height 12
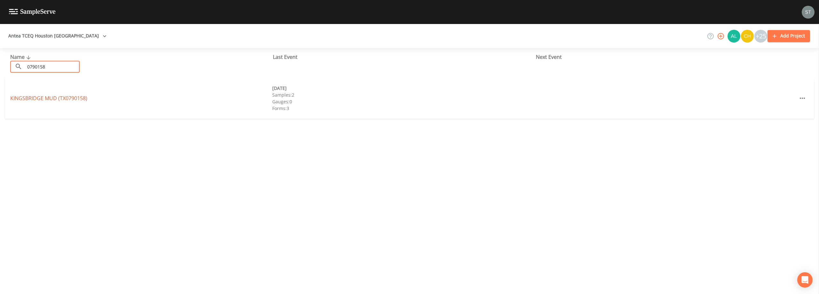
type input "0790158"
click at [63, 96] on link "[GEOGRAPHIC_DATA] (TX0790158)" at bounding box center [48, 98] width 77 height 7
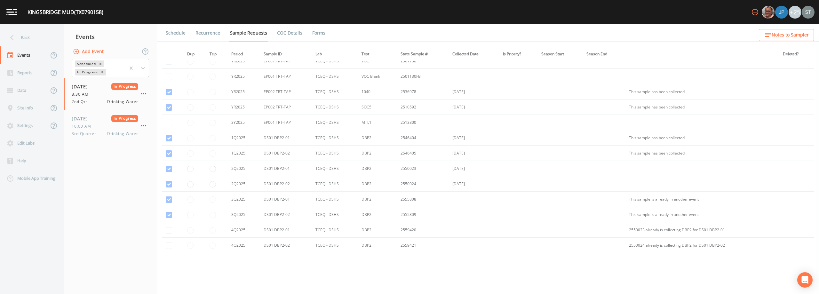
scroll to position [224, 0]
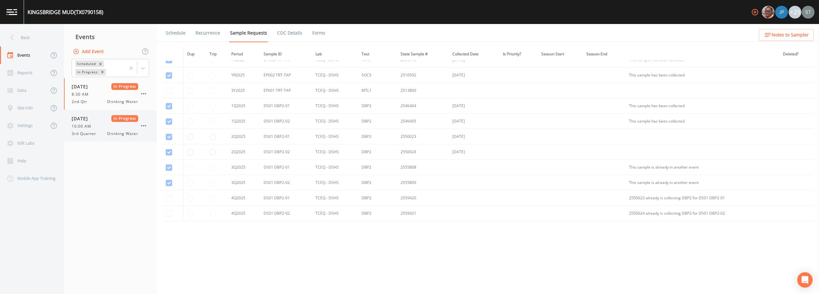
click at [100, 128] on div "10:00 AM" at bounding box center [105, 126] width 67 height 6
click at [319, 35] on link "Forms" at bounding box center [318, 33] width 15 height 18
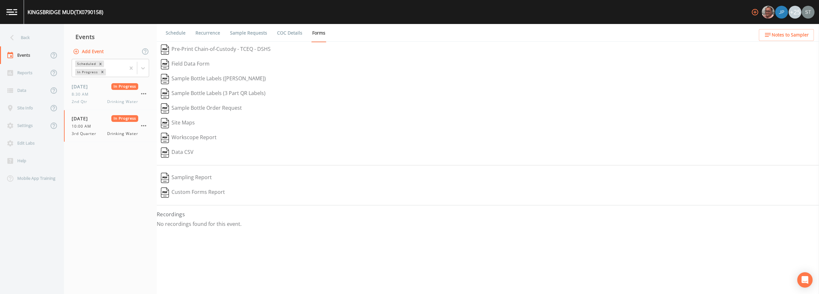
click at [246, 34] on link "Sample Requests" at bounding box center [248, 33] width 39 height 18
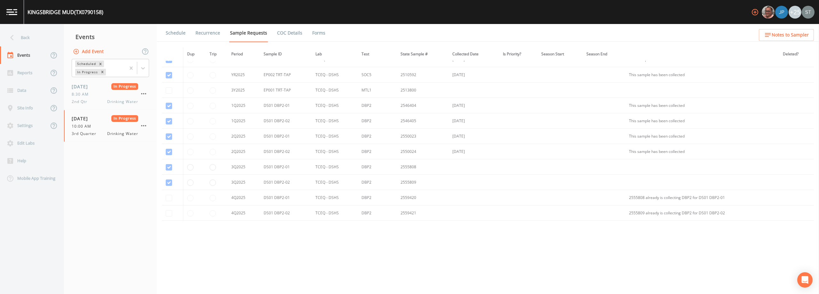
scroll to position [228, 0]
drag, startPoint x: 434, startPoint y: 177, endPoint x: 222, endPoint y: 163, distance: 212.0
click at [222, 163] on tbody "YR2024 EP002 TRT-TAP TCEQ - DSHS 1040 2434242 [DATE] This sample has been colle…" at bounding box center [488, 25] width 652 height 384
click at [316, 33] on link "Forms" at bounding box center [318, 33] width 15 height 18
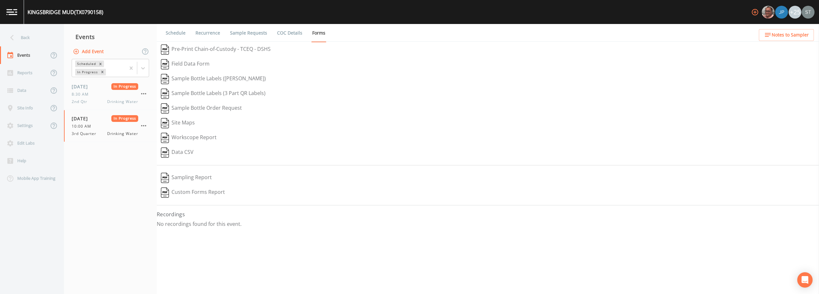
click at [175, 34] on link "Schedule" at bounding box center [176, 33] width 22 height 18
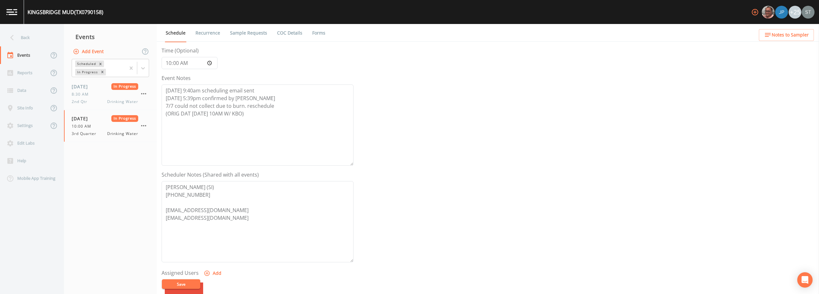
scroll to position [64, 0]
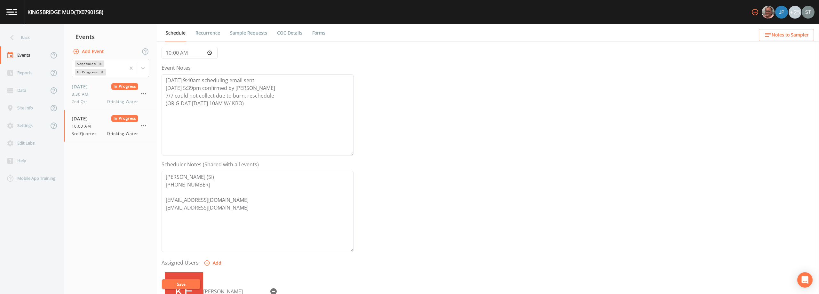
click at [259, 33] on link "Sample Requests" at bounding box center [248, 33] width 39 height 18
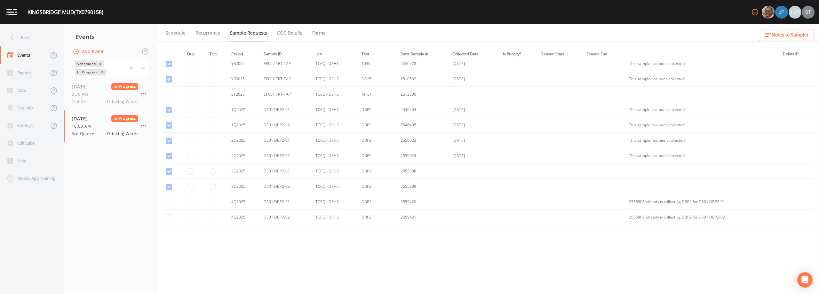
scroll to position [224, 0]
click at [174, 35] on link "Schedule" at bounding box center [176, 33] width 22 height 18
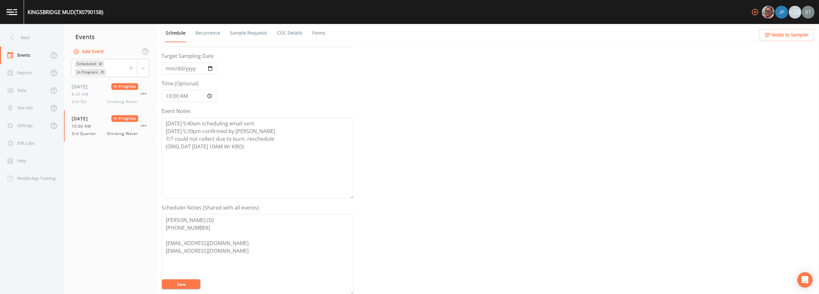
scroll to position [32, 0]
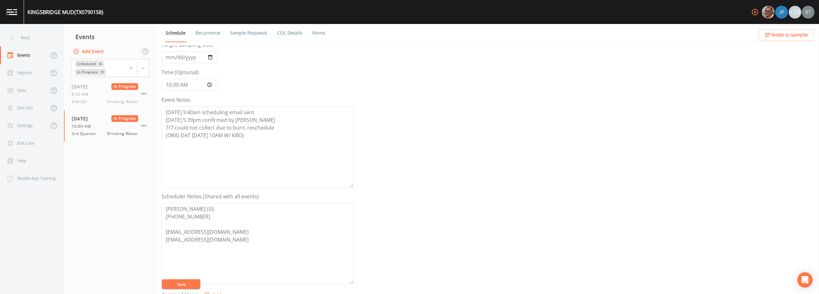
click at [258, 35] on link "Sample Requests" at bounding box center [248, 33] width 39 height 18
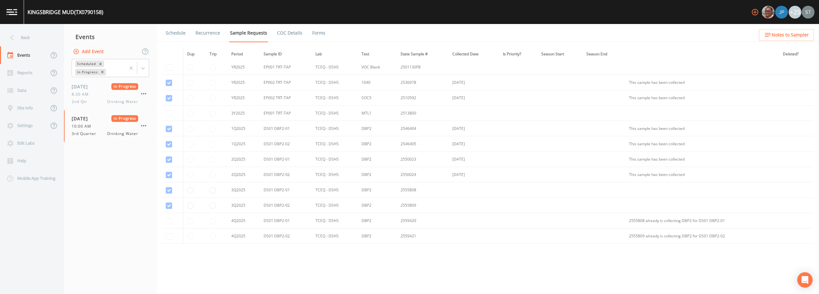
scroll to position [224, 0]
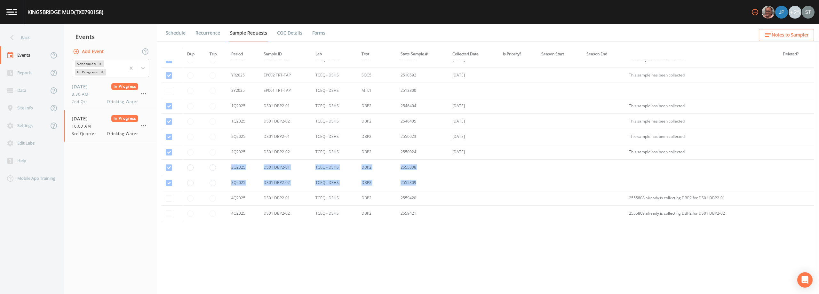
drag, startPoint x: 228, startPoint y: 165, endPoint x: 433, endPoint y: 184, distance: 205.3
click at [409, 184] on tbody "YR2024 EP002 TRT-TAP TCEQ - DSHS 1040 2434242 [DATE] This sample has been colle…" at bounding box center [488, 29] width 652 height 384
click at [177, 34] on link "Schedule" at bounding box center [176, 33] width 22 height 18
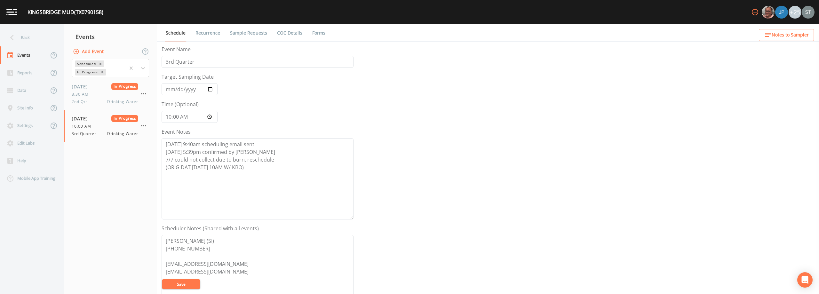
click at [244, 36] on link "Sample Requests" at bounding box center [248, 33] width 39 height 18
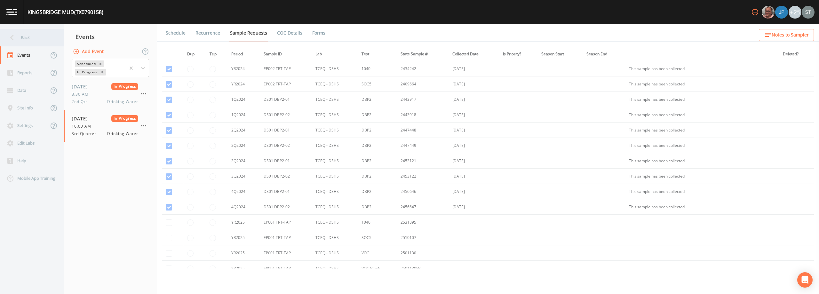
click at [23, 39] on div "Back" at bounding box center [29, 38] width 58 height 18
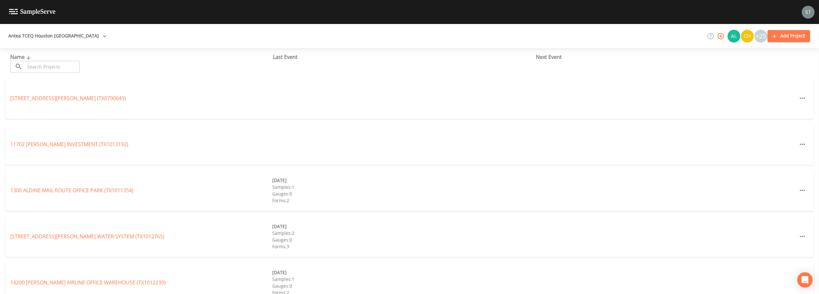
click at [40, 66] on input "text" at bounding box center [52, 67] width 55 height 12
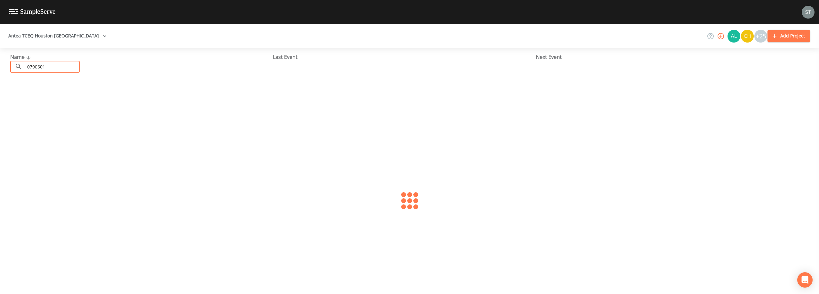
type input "0790601"
click at [58, 98] on link "[GEOGRAPHIC_DATA] 198 (TX0790601)" at bounding box center [62, 98] width 105 height 7
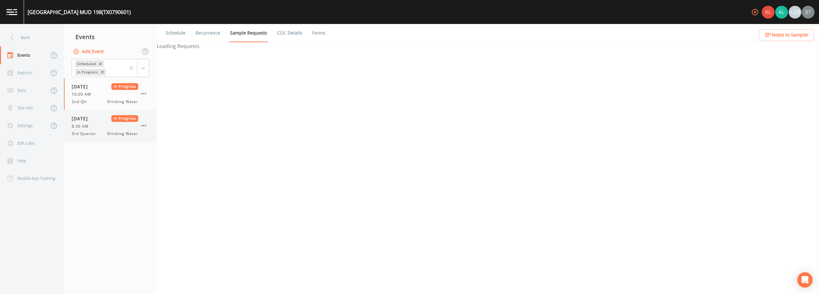
click at [107, 123] on div "8:30 AM" at bounding box center [105, 126] width 67 height 6
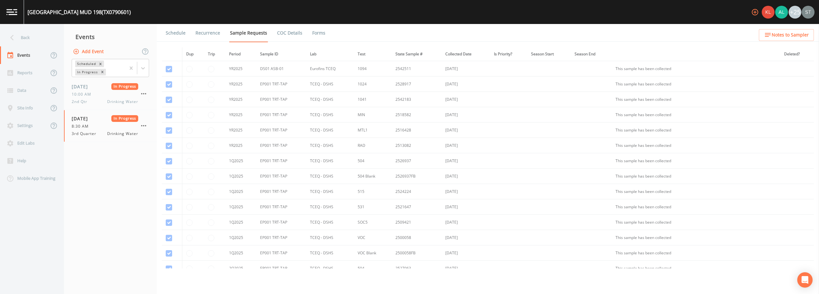
click at [175, 33] on link "Schedule" at bounding box center [176, 33] width 22 height 18
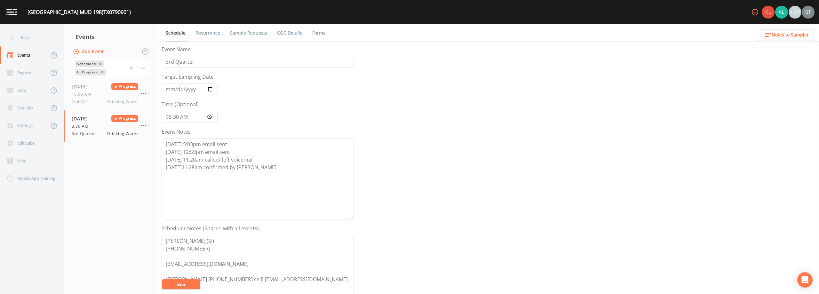
click at [248, 35] on link "Sample Requests" at bounding box center [248, 33] width 39 height 18
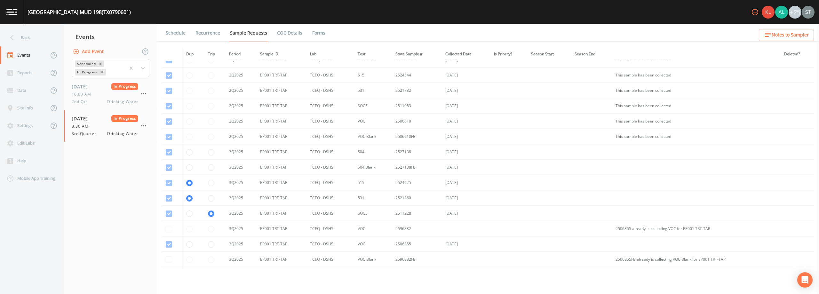
scroll to position [256, 0]
drag, startPoint x: 272, startPoint y: 124, endPoint x: 468, endPoint y: 181, distance: 204.8
click at [409, 181] on tbody "YR2025 DS01 ASB-01 Eurofins TCEQ 1094 2542511 [DATE] This sample has been colle…" at bounding box center [488, 81] width 652 height 553
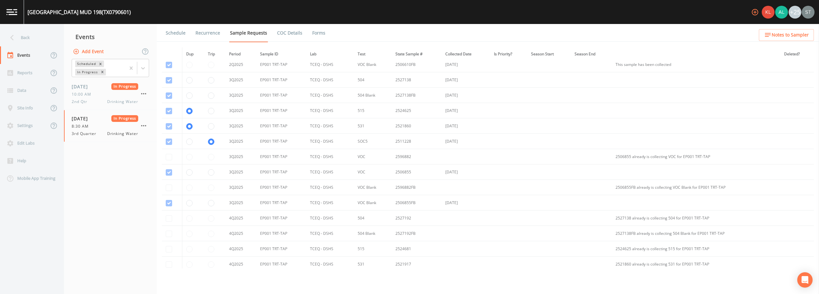
scroll to position [320, 0]
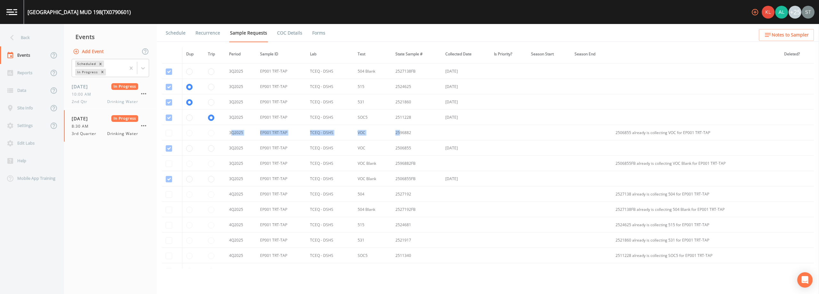
drag, startPoint x: 231, startPoint y: 134, endPoint x: 400, endPoint y: 135, distance: 168.9
click at [400, 135] on tr "3Q2025 EP001 TRT-TAP TCEQ - DSHS VOC 2596882 2506855 already is collecting VOC …" at bounding box center [488, 132] width 652 height 15
click at [169, 134] on td at bounding box center [172, 132] width 20 height 15
click at [170, 134] on td at bounding box center [172, 132] width 20 height 15
click at [30, 38] on div "Back" at bounding box center [29, 38] width 58 height 18
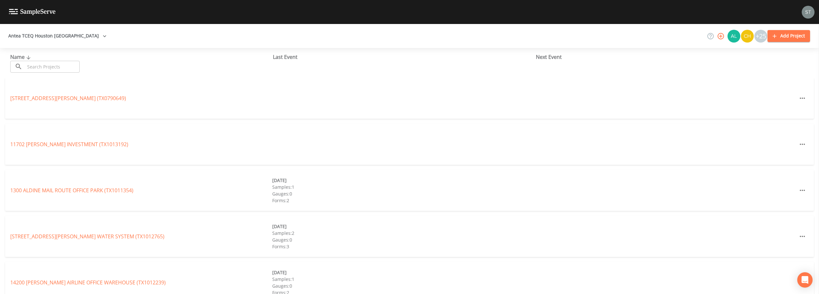
click at [56, 65] on input "text" at bounding box center [52, 67] width 55 height 12
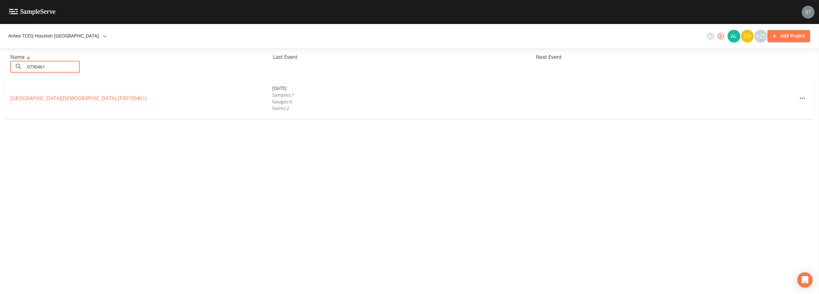
type input "0790461"
click at [71, 97] on link "[DEMOGRAPHIC_DATA] (TX0790461)" at bounding box center [78, 98] width 137 height 7
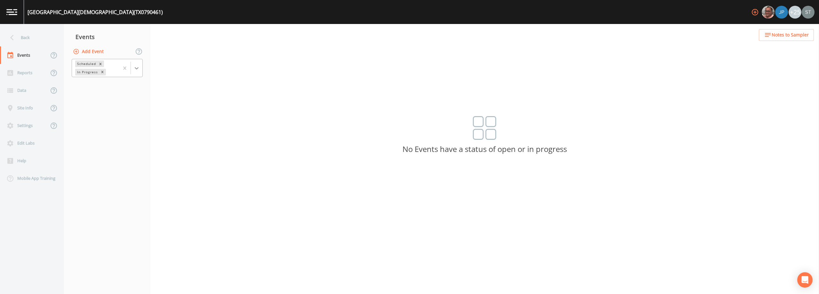
click at [140, 71] on div at bounding box center [137, 68] width 12 height 12
click at [126, 90] on div "Completed" at bounding box center [107, 86] width 71 height 11
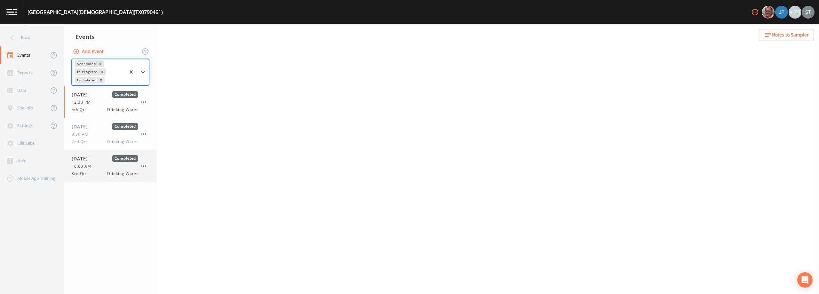
click at [111, 163] on div "[DATE] Completed 10:00 AM 3rd Qtr Drinking Water" at bounding box center [105, 165] width 67 height 21
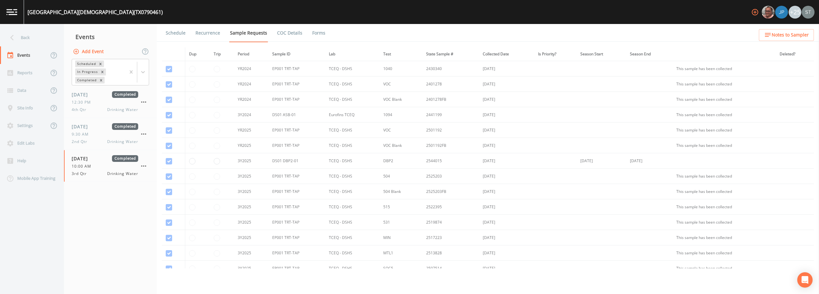
click at [311, 34] on link "Forms" at bounding box center [318, 33] width 15 height 18
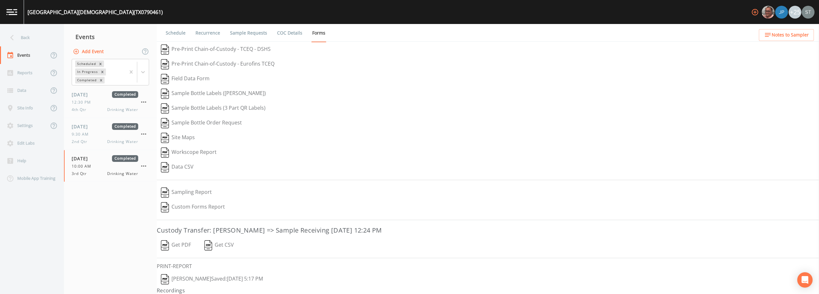
click at [191, 278] on button "[PERSON_NAME]  Saved: [DATE] 5:17 PM" at bounding box center [212, 279] width 110 height 15
click at [256, 36] on link "Sample Requests" at bounding box center [248, 33] width 39 height 18
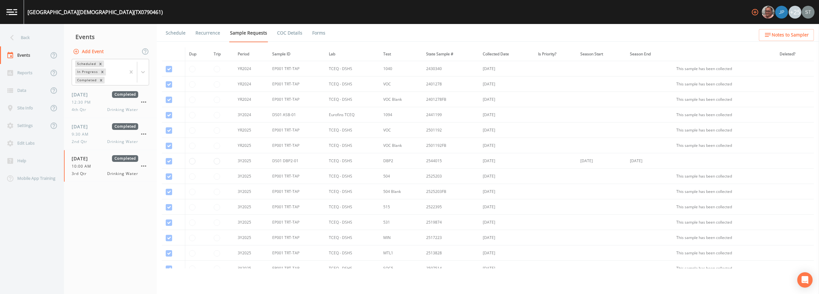
drag, startPoint x: 505, startPoint y: 161, endPoint x: 473, endPoint y: 163, distance: 32.4
click at [409, 163] on tr "3Y2025 DS01 DBP2-01 TCEQ - DSHS DBP2 2544015 [DATE] [DATE] [DATE]" at bounding box center [488, 160] width 652 height 15
click at [36, 42] on div "Back" at bounding box center [29, 38] width 58 height 18
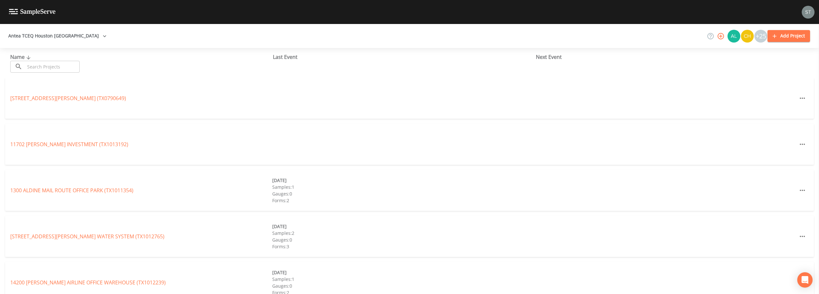
drag, startPoint x: 50, startPoint y: 66, endPoint x: 52, endPoint y: 68, distance: 3.4
click at [52, 67] on input "text" at bounding box center [52, 67] width 55 height 12
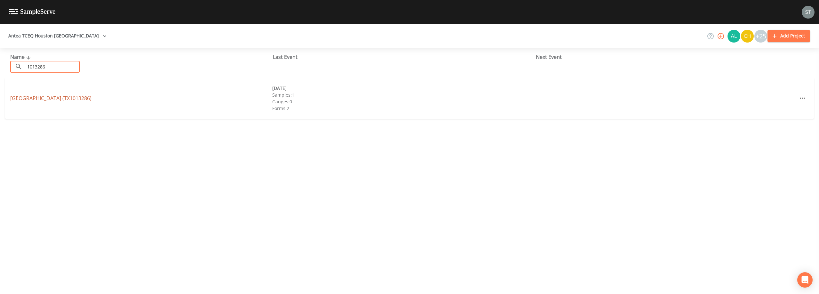
type input "1013286"
click at [56, 99] on link "[GEOGRAPHIC_DATA] (TX1013286)" at bounding box center [50, 98] width 81 height 7
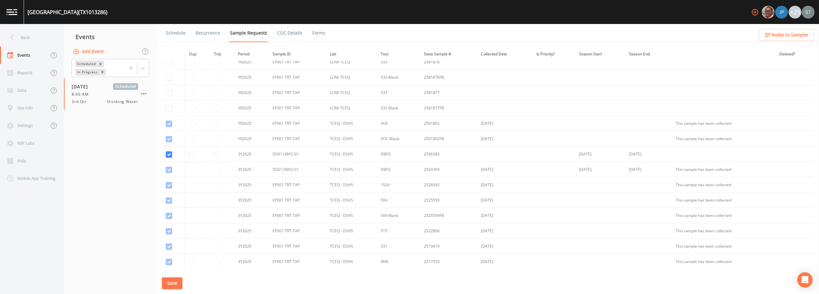
scroll to position [64, 0]
click at [174, 32] on link "Schedule" at bounding box center [176, 33] width 22 height 18
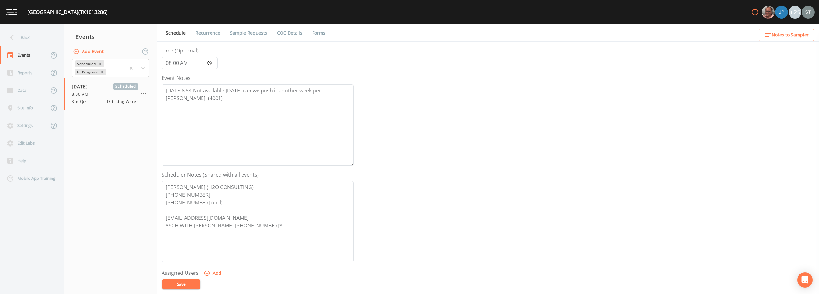
scroll to position [64, 0]
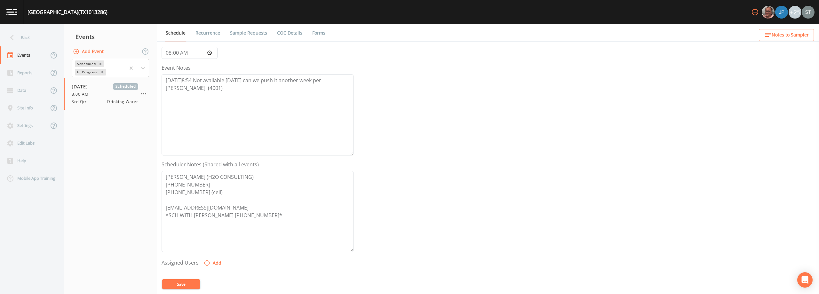
click at [253, 34] on link "Sample Requests" at bounding box center [248, 33] width 39 height 18
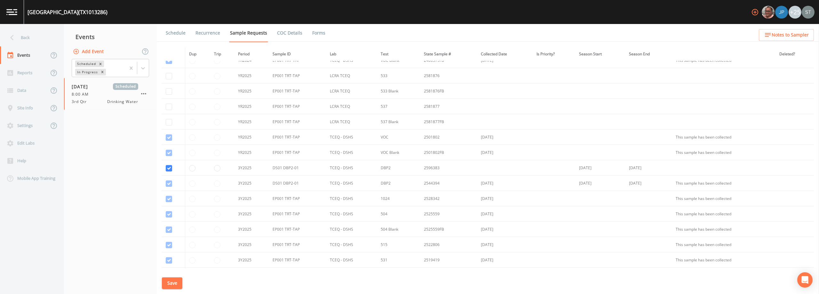
scroll to position [24, 0]
click at [33, 39] on div "Back" at bounding box center [29, 38] width 58 height 18
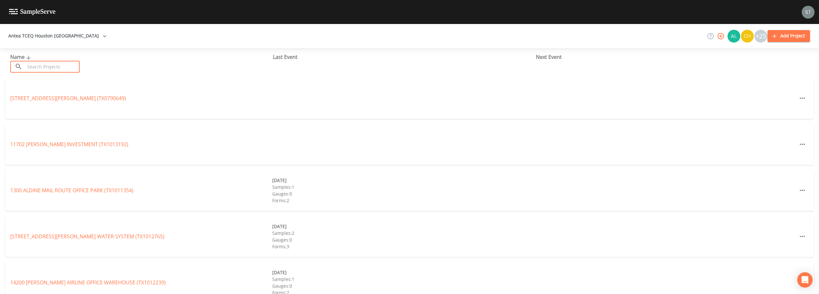
click at [50, 65] on input "text" at bounding box center [52, 67] width 55 height 12
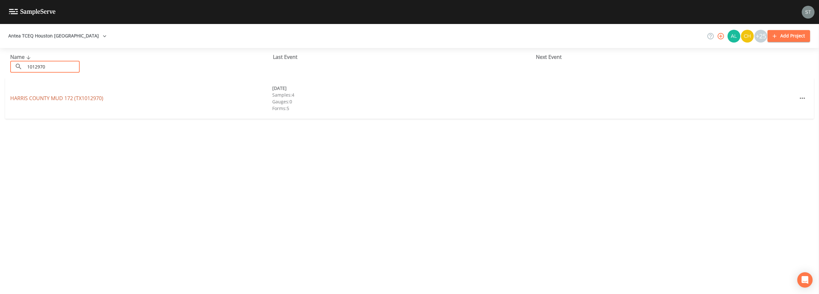
type input "1012970"
click at [70, 100] on link "[GEOGRAPHIC_DATA] 172 (TX1012970)" at bounding box center [56, 98] width 93 height 7
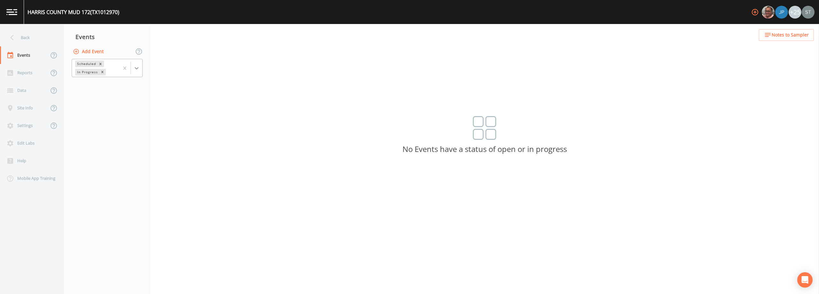
click at [138, 68] on icon at bounding box center [137, 68] width 4 height 2
click at [129, 86] on div "Completed" at bounding box center [107, 86] width 71 height 11
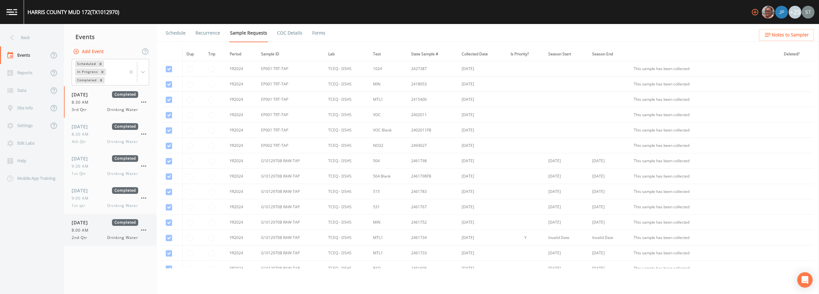
click at [92, 225] on span "[DATE]" at bounding box center [82, 222] width 21 height 7
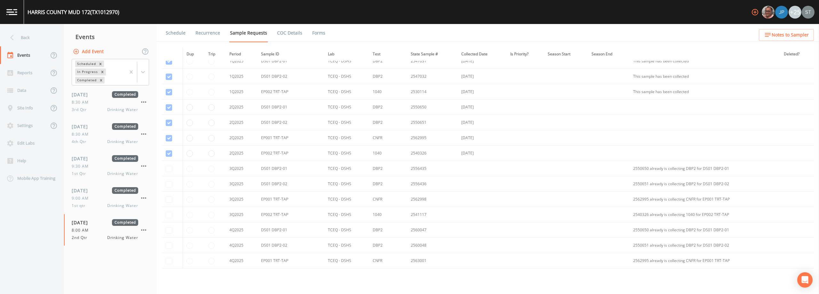
scroll to position [608, 0]
click at [26, 34] on div "Back" at bounding box center [29, 38] width 58 height 18
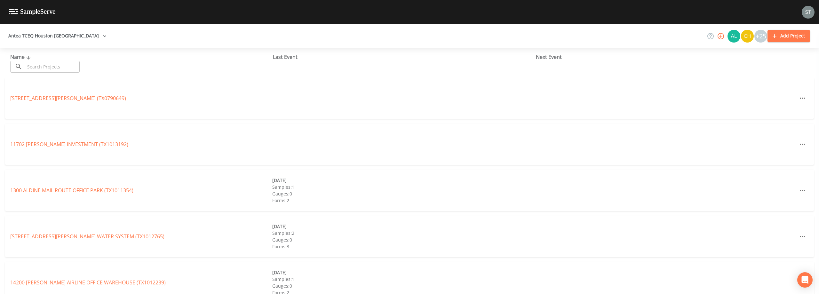
click at [47, 66] on input "text" at bounding box center [52, 67] width 55 height 12
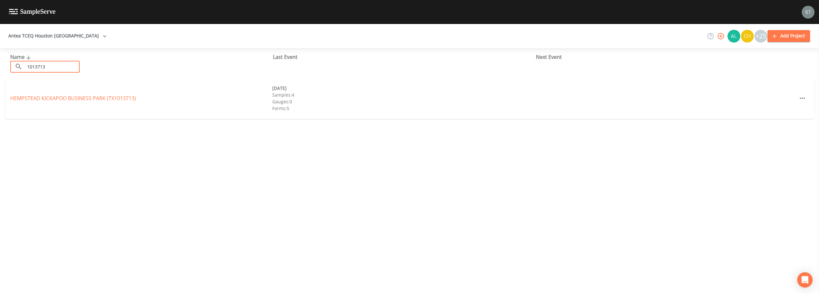
type input "1013713"
click at [67, 96] on link "[GEOGRAPHIC_DATA] (TX1013713)" at bounding box center [73, 98] width 126 height 7
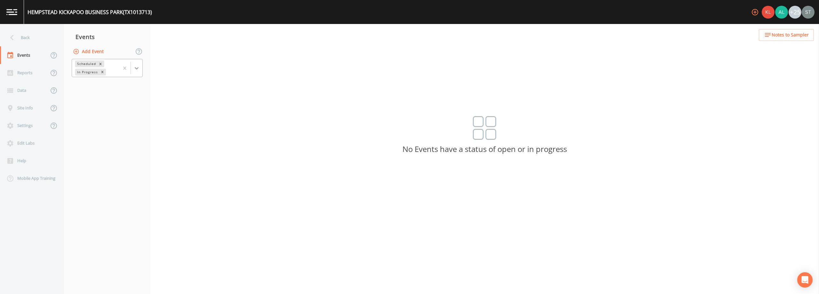
click at [135, 70] on icon at bounding box center [136, 68] width 6 height 6
click at [118, 87] on div "Completed" at bounding box center [107, 86] width 71 height 11
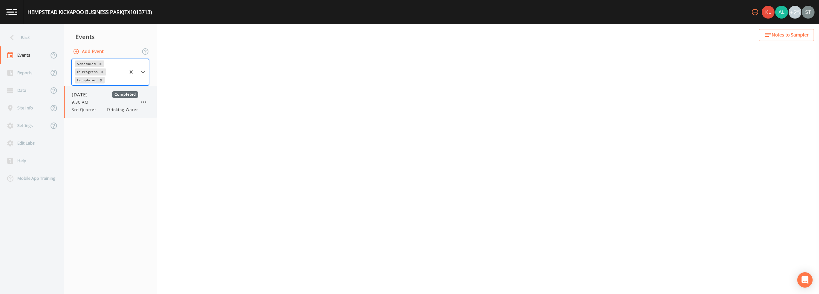
click at [102, 101] on div "9:30 AM" at bounding box center [105, 103] width 67 height 6
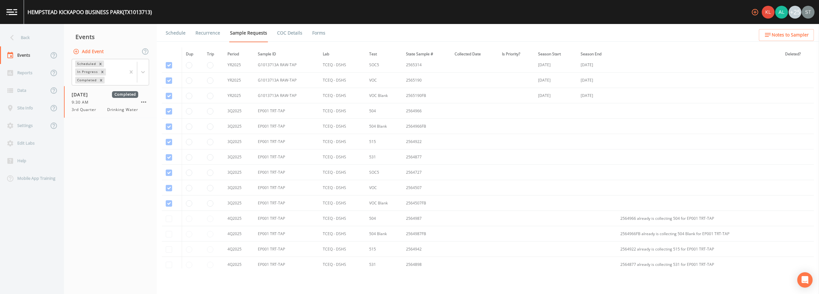
scroll to position [192, 0]
click at [176, 34] on link "Schedule" at bounding box center [176, 33] width 22 height 18
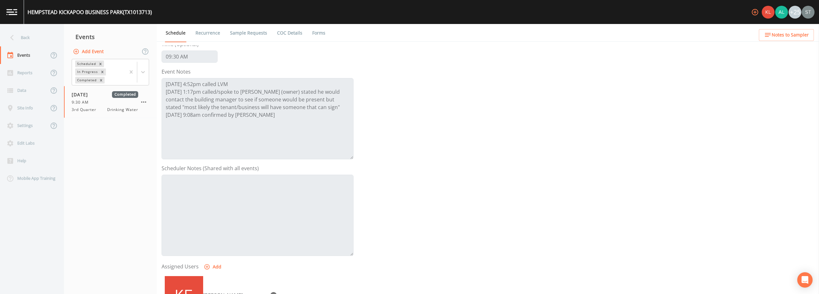
scroll to position [64, 0]
click at [250, 34] on link "Sample Requests" at bounding box center [248, 33] width 39 height 18
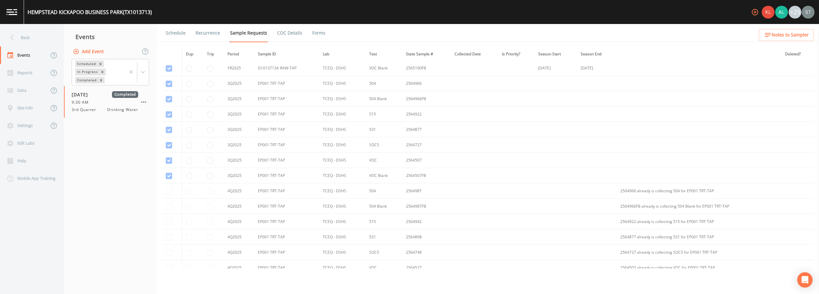
scroll to position [224, 0]
click at [313, 33] on link "Forms" at bounding box center [318, 33] width 15 height 18
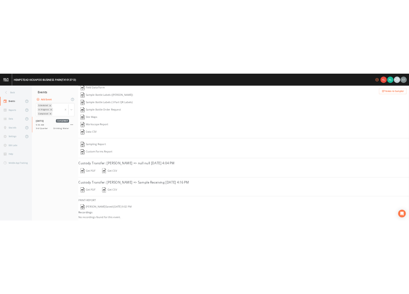
scroll to position [52, 0]
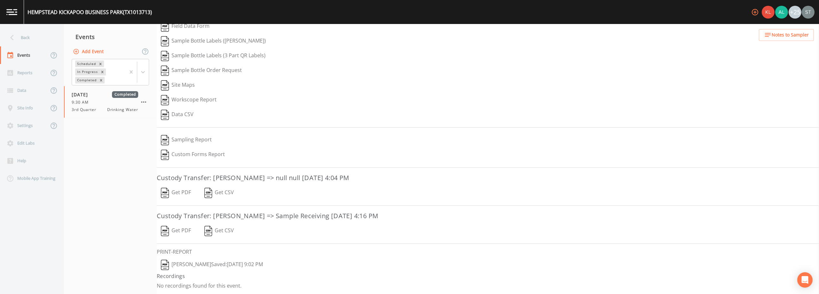
click at [184, 193] on button "Get PDF" at bounding box center [176, 193] width 38 height 15
click at [182, 233] on button "Get PDF" at bounding box center [176, 231] width 38 height 15
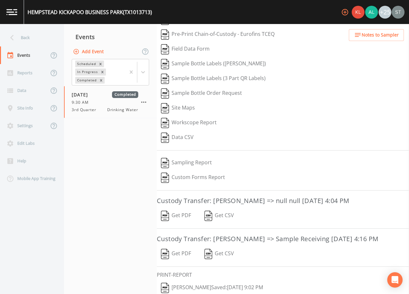
scroll to position [0, 0]
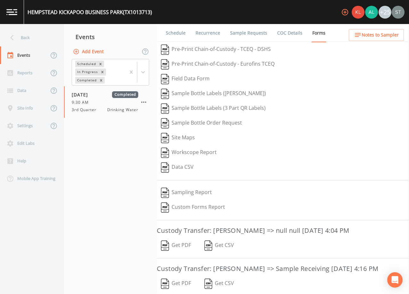
click at [251, 34] on link "Sample Requests" at bounding box center [248, 33] width 39 height 18
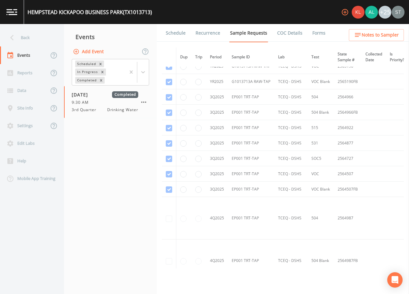
scroll to position [160, 0]
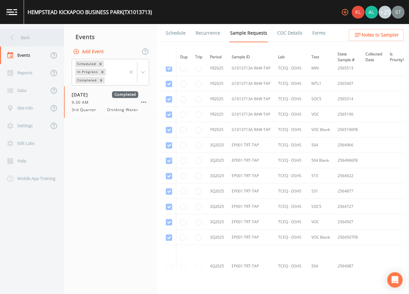
click at [31, 39] on div "Back" at bounding box center [29, 38] width 58 height 18
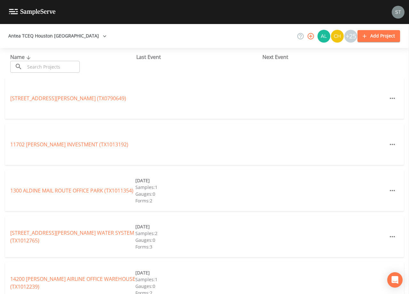
drag, startPoint x: 75, startPoint y: 64, endPoint x: 75, endPoint y: 60, distance: 4.2
click at [75, 64] on input "text" at bounding box center [52, 67] width 55 height 12
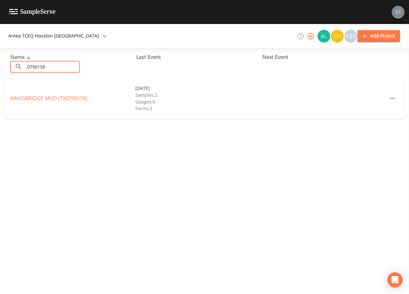
type input "0790158"
click at [70, 96] on link "[GEOGRAPHIC_DATA] (TX0790158)" at bounding box center [48, 98] width 77 height 7
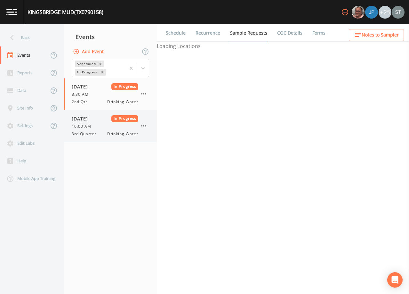
click at [106, 130] on div "[DATE] In Progress 10:00 AM 3rd Quarter Drinking Water" at bounding box center [105, 125] width 67 height 21
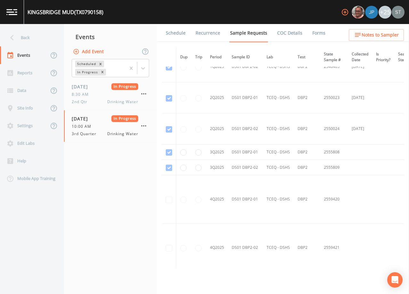
scroll to position [498, 0]
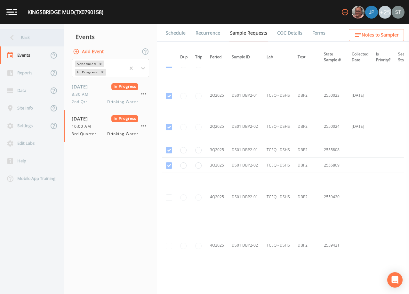
click at [37, 39] on div "Back" at bounding box center [29, 38] width 58 height 18
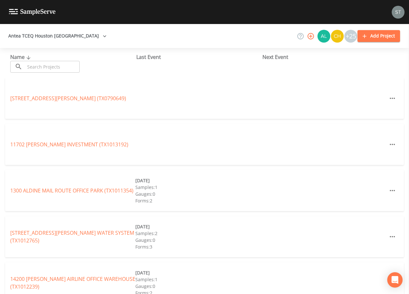
click at [54, 65] on input "text" at bounding box center [52, 67] width 55 height 12
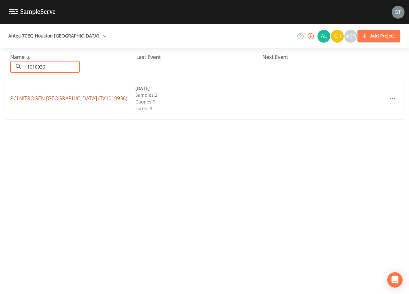
type input "1010936"
click at [82, 99] on link "PCI NITROGEN [GEOGRAPHIC_DATA] (TX1010936)" at bounding box center [68, 98] width 117 height 7
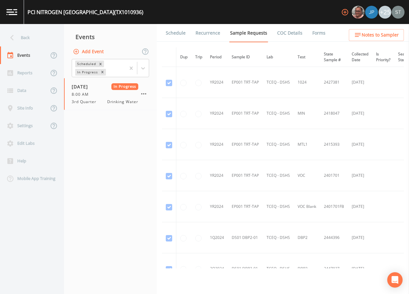
click at [290, 35] on link "COC Details" at bounding box center [289, 33] width 27 height 18
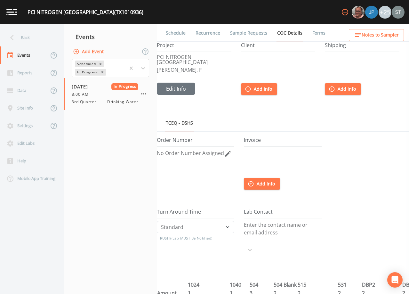
click at [237, 35] on link "Sample Requests" at bounding box center [248, 33] width 39 height 18
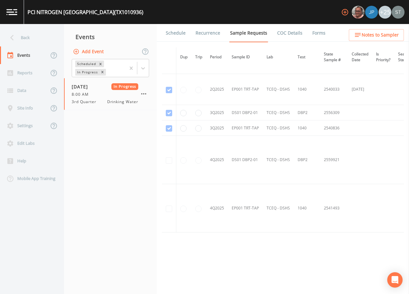
scroll to position [815, 0]
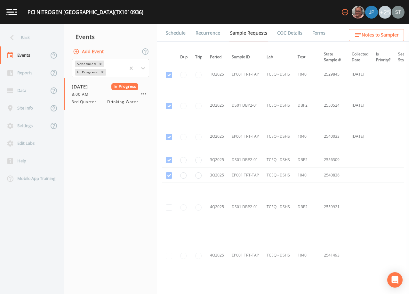
click at [312, 35] on link "Forms" at bounding box center [318, 33] width 15 height 18
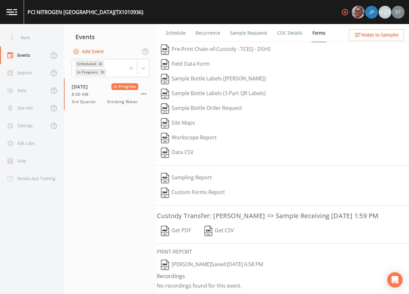
click at [194, 272] on button "[PERSON_NAME]: [DATE] 6:58 PM" at bounding box center [212, 264] width 110 height 15
click at [18, 39] on div "Back" at bounding box center [29, 38] width 58 height 18
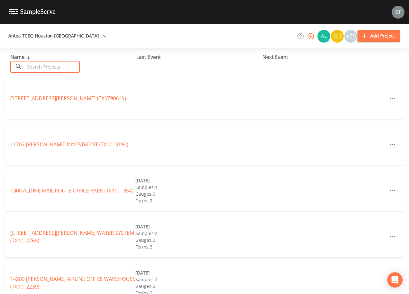
click at [39, 64] on input "text" at bounding box center [52, 67] width 55 height 12
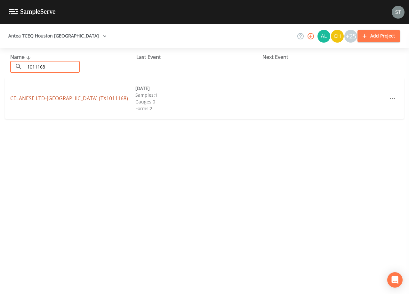
type input "1011168"
click at [58, 96] on link "CELANESE LTD-[GEOGRAPHIC_DATA])" at bounding box center [69, 98] width 118 height 7
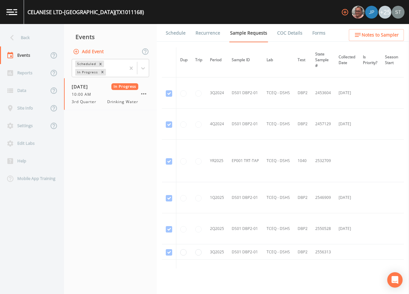
scroll to position [85, 0]
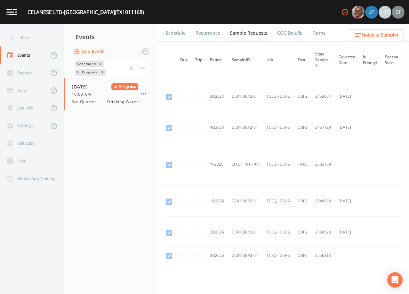
click at [287, 32] on link "COC Details" at bounding box center [289, 33] width 27 height 18
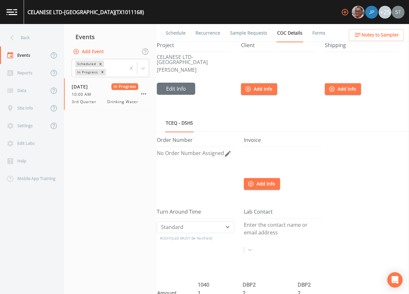
click at [313, 34] on link "Forms" at bounding box center [318, 33] width 15 height 18
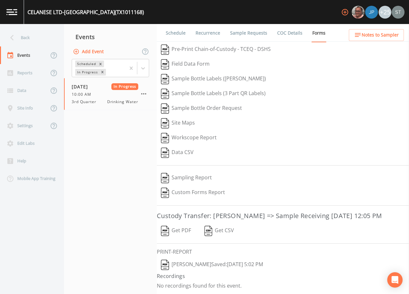
click at [190, 272] on button "[PERSON_NAME]: [DATE] 5:02 PM" at bounding box center [212, 264] width 110 height 15
click at [33, 41] on div "Back" at bounding box center [29, 38] width 58 height 18
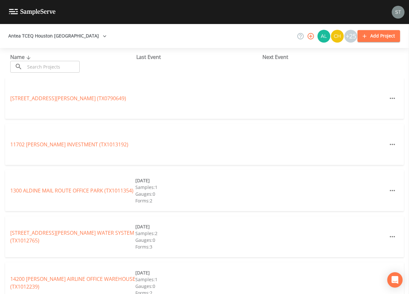
click at [49, 64] on input "text" at bounding box center [52, 67] width 55 height 12
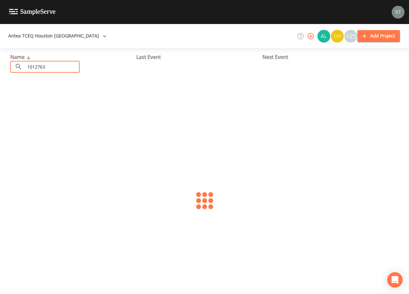
type input "1012763"
click at [53, 95] on link "HALDOR TOPSOE (TX1012763)" at bounding box center [46, 98] width 72 height 7
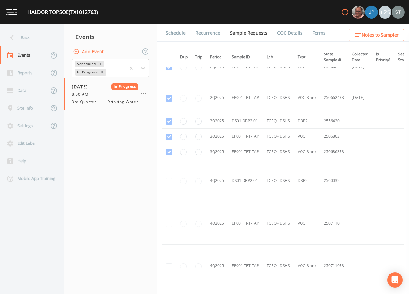
scroll to position [608, 0]
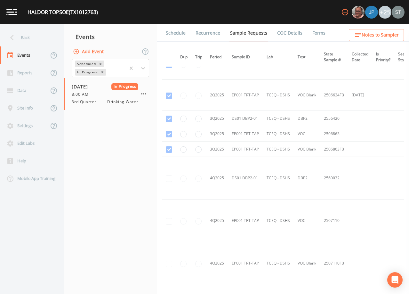
click at [312, 33] on link "Forms" at bounding box center [318, 33] width 15 height 18
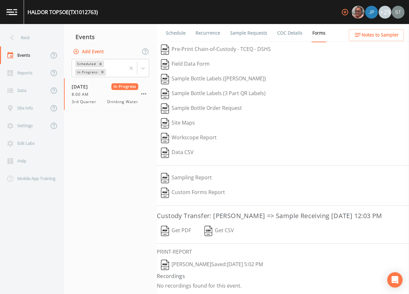
click at [190, 272] on button "[PERSON_NAME]: [DATE] 5:02 PM" at bounding box center [212, 264] width 110 height 15
click at [23, 40] on div "Back" at bounding box center [29, 38] width 58 height 18
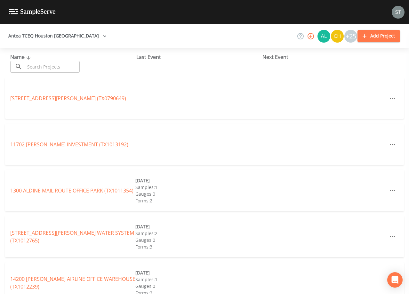
click at [35, 66] on input "text" at bounding box center [52, 67] width 55 height 12
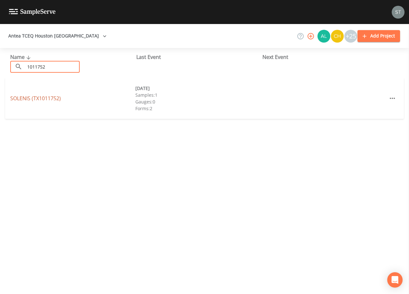
type input "1011752"
click at [56, 98] on link "SOLENIS (TX1011752)" at bounding box center [35, 98] width 51 height 7
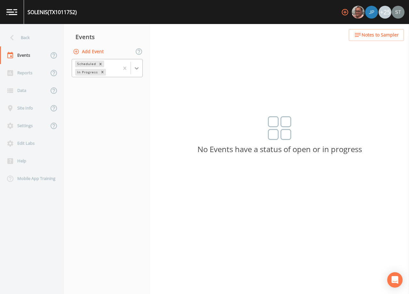
click at [139, 68] on icon at bounding box center [136, 68] width 6 height 6
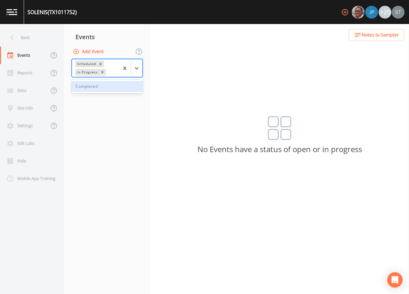
click at [122, 84] on div "Completed" at bounding box center [107, 86] width 71 height 11
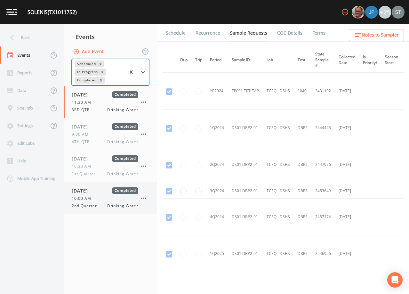
click at [93, 197] on span "10:00 AM" at bounding box center [83, 198] width 23 height 6
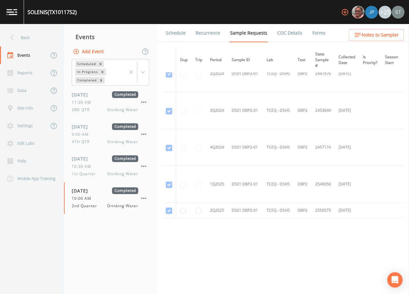
scroll to position [93, 0]
click at [23, 38] on div "Back" at bounding box center [29, 38] width 58 height 18
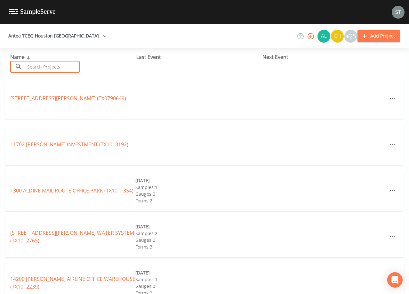
click at [38, 64] on input "text" at bounding box center [52, 67] width 55 height 12
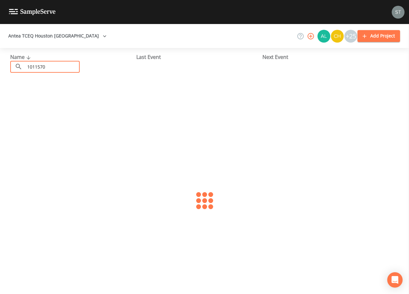
type input "1011570"
click at [54, 95] on link "HOUSTON REFINING (TX1011570)" at bounding box center [49, 98] width 79 height 7
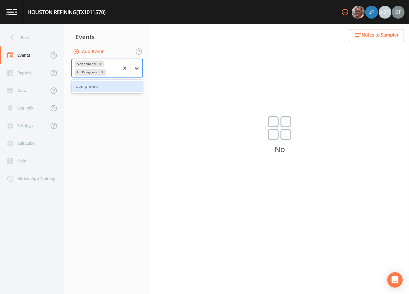
click at [137, 67] on icon at bounding box center [136, 68] width 6 height 6
click at [115, 90] on div "Completed" at bounding box center [107, 86] width 71 height 11
click at [89, 50] on button "Add Event" at bounding box center [89, 52] width 35 height 12
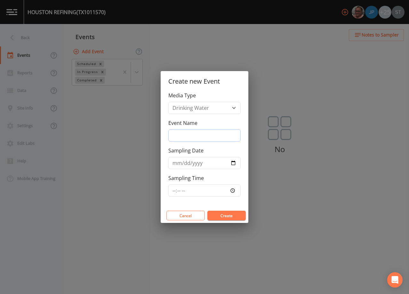
click at [218, 135] on input "Event Name" at bounding box center [204, 135] width 72 height 12
click at [293, 138] on div "Create new Event Media Type Drinking Water Event Name Sampling Date Sampling Ti…" at bounding box center [204, 147] width 409 height 294
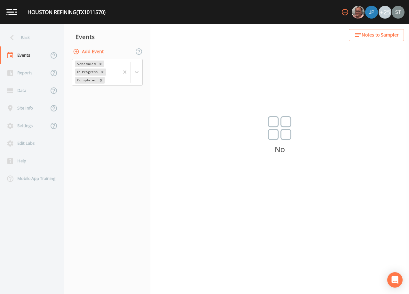
click at [98, 52] on button "Add Event" at bounding box center [89, 52] width 35 height 12
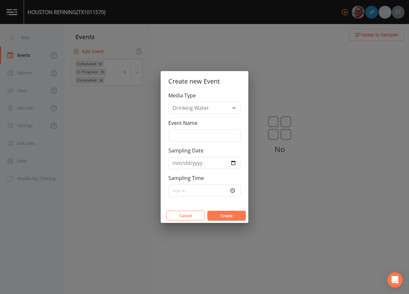
click at [229, 215] on button "Create" at bounding box center [226, 216] width 38 height 10
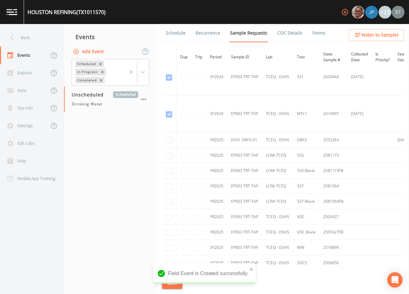
scroll to position [288, 0]
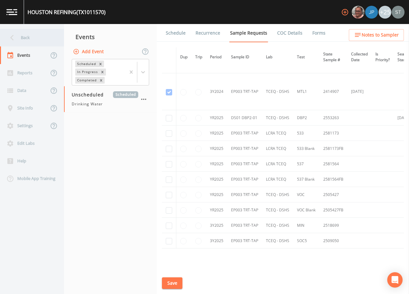
click at [26, 36] on div "Back" at bounding box center [29, 38] width 58 height 18
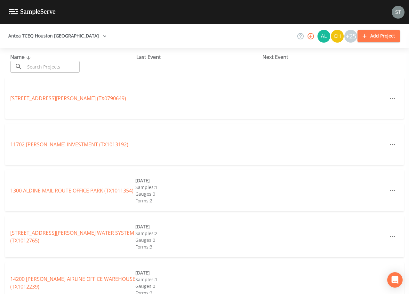
click at [52, 66] on input "text" at bounding box center [52, 67] width 55 height 12
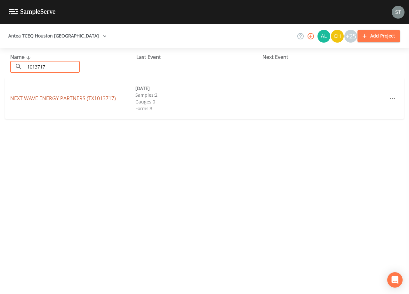
type input "1013717"
click at [64, 96] on link "NEXT WAVE ENERGY PARTNERS (TX1013717)" at bounding box center [63, 98] width 106 height 7
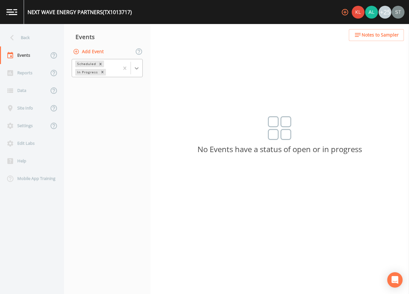
click at [138, 71] on icon at bounding box center [136, 68] width 6 height 6
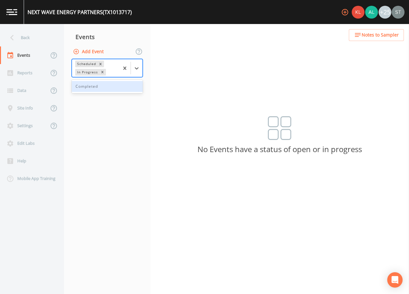
click at [122, 87] on div "Completed" at bounding box center [107, 86] width 71 height 11
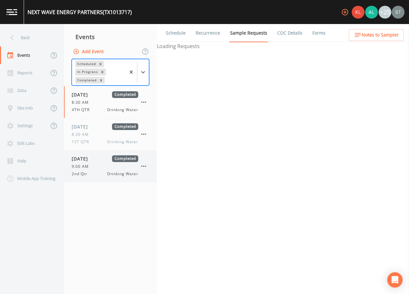
click at [94, 170] on div "[DATE] Completed 9:00 AM 2nd Qtr Drinking Water" at bounding box center [105, 165] width 67 height 21
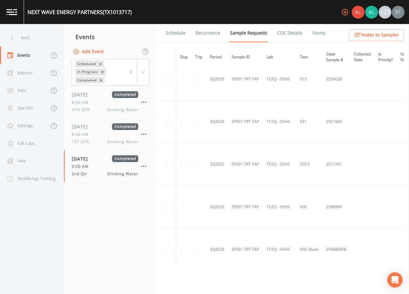
scroll to position [832, 0]
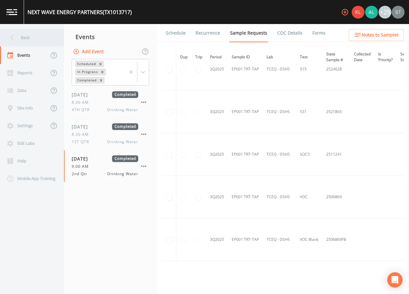
click at [29, 38] on div "Back" at bounding box center [29, 38] width 58 height 18
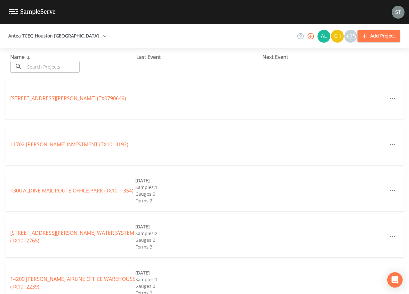
click at [73, 68] on input "text" at bounding box center [52, 67] width 55 height 12
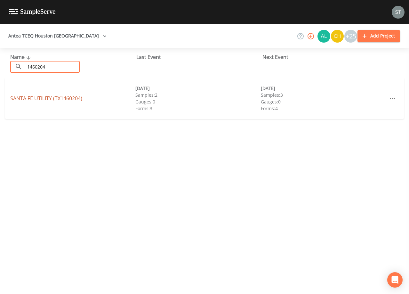
type input "1460204"
click at [70, 97] on link "SANTA FE UTILITY (TX1460204)" at bounding box center [46, 98] width 72 height 7
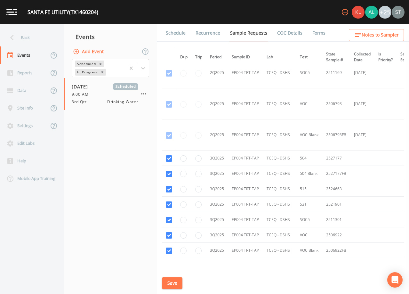
scroll to position [4059, 0]
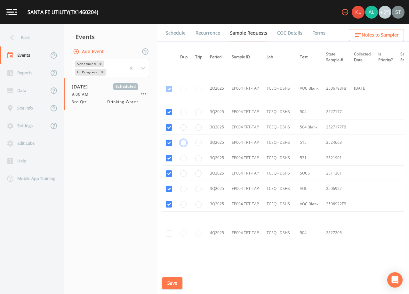
click at [185, 143] on input "radio" at bounding box center [183, 142] width 6 height 6
radio input "true"
click at [183, 158] on input "radio" at bounding box center [183, 158] width 6 height 6
radio input "true"
click at [176, 283] on button "Save" at bounding box center [172, 283] width 20 height 12
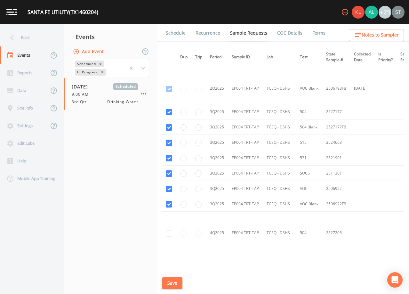
click at [175, 36] on link "Schedule" at bounding box center [176, 33] width 22 height 18
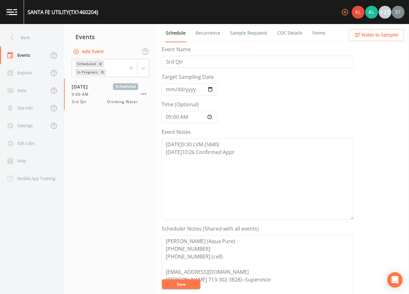
click at [243, 36] on link "Sample Requests" at bounding box center [248, 33] width 39 height 18
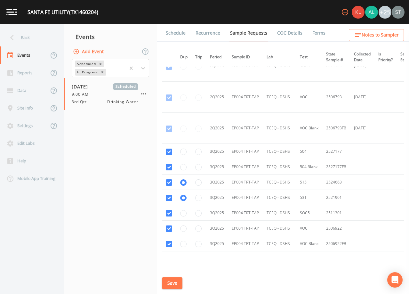
scroll to position [4053, 0]
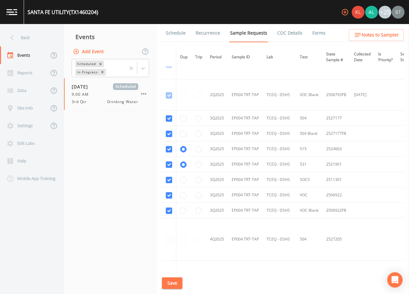
click at [172, 34] on link "Schedule" at bounding box center [176, 33] width 22 height 18
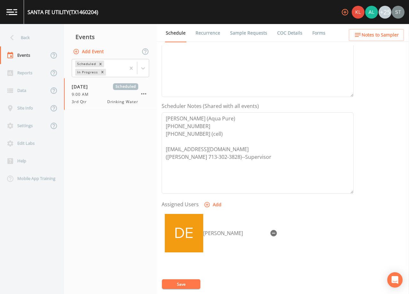
scroll to position [128, 0]
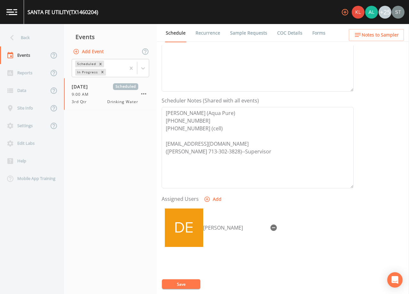
click at [390, 36] on span "Notes to Sampler" at bounding box center [380, 35] width 37 height 8
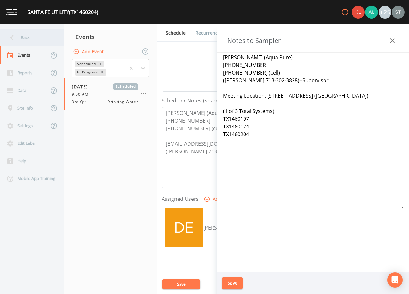
click at [36, 35] on div "Back" at bounding box center [29, 38] width 58 height 18
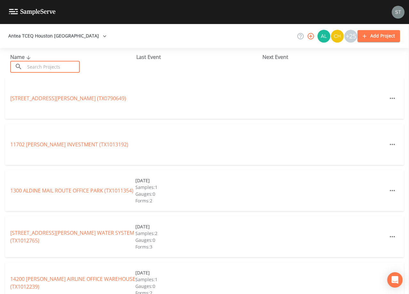
click at [74, 64] on input "text" at bounding box center [52, 67] width 55 height 12
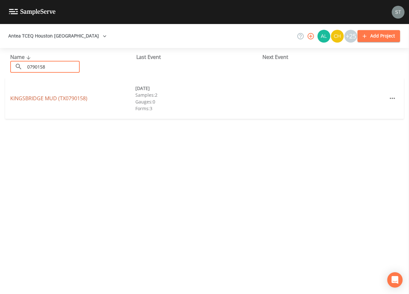
type input "0790158"
click at [83, 96] on link "[GEOGRAPHIC_DATA] (TX0790158)" at bounding box center [48, 98] width 77 height 7
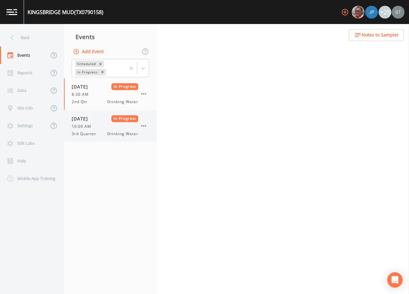
click at [101, 126] on div "10:00 AM" at bounding box center [105, 126] width 67 height 6
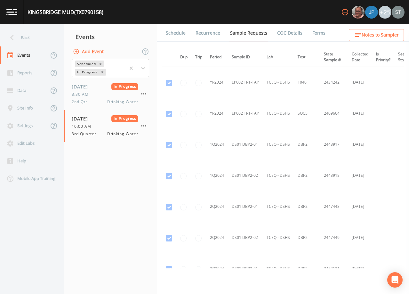
click at [179, 35] on link "Schedule" at bounding box center [176, 33] width 22 height 18
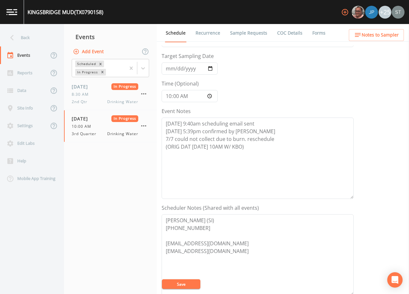
scroll to position [32, 0]
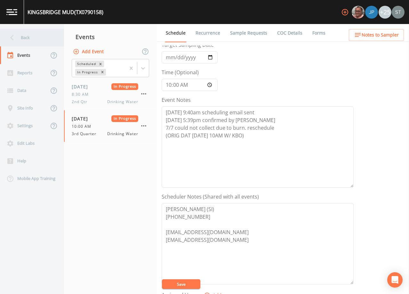
click at [36, 38] on div "Back" at bounding box center [29, 38] width 58 height 18
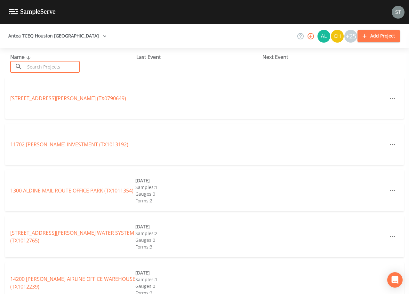
click at [52, 65] on input "text" at bounding box center [52, 67] width 55 height 12
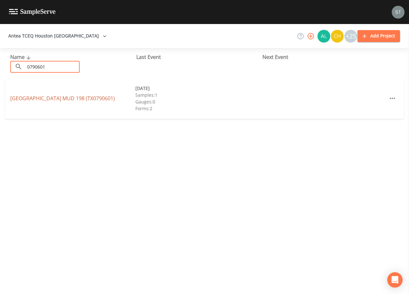
type input "0790601"
click at [66, 97] on link "[GEOGRAPHIC_DATA] 198 (TX0790601)" at bounding box center [62, 98] width 105 height 7
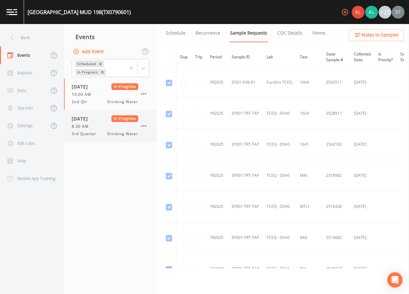
click at [102, 123] on div "[DATE] In Progress 8:30 AM 3rd Quarter Drinking Water" at bounding box center [105, 125] width 67 height 21
click at [177, 35] on link "Schedule" at bounding box center [176, 33] width 22 height 18
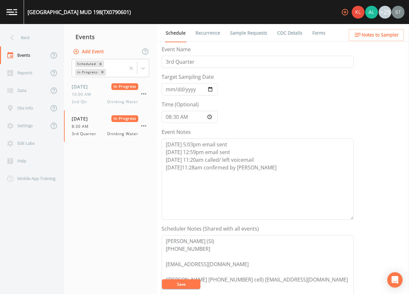
click at [244, 35] on link "Sample Requests" at bounding box center [248, 33] width 39 height 18
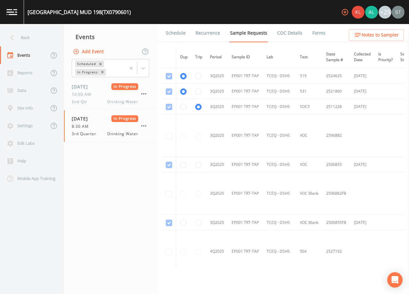
scroll to position [645, 0]
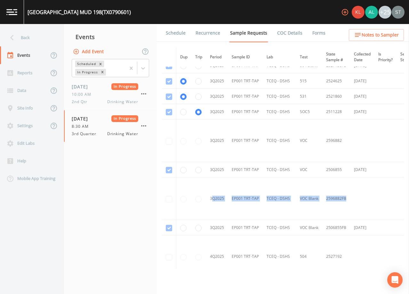
drag, startPoint x: 358, startPoint y: 200, endPoint x: 212, endPoint y: 195, distance: 146.0
click at [212, 195] on tr "3Q2025 EP001 TRT-TAP TCEQ - DSHS VOC Blank 2596882FB 2506855FB already is colle…" at bounding box center [325, 198] width 327 height 43
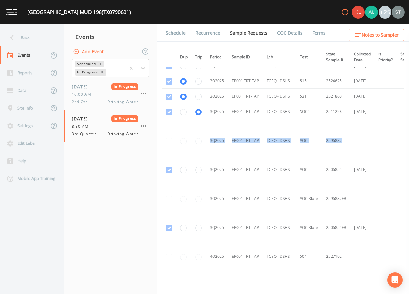
drag, startPoint x: 366, startPoint y: 142, endPoint x: 211, endPoint y: 142, distance: 155.2
click at [211, 142] on tr "3Q2025 EP001 TRT-TAP TCEQ - DSHS VOC 2596882 2506855 already is collecting VOC …" at bounding box center [325, 140] width 327 height 43
click at [24, 40] on div "Back" at bounding box center [29, 38] width 58 height 18
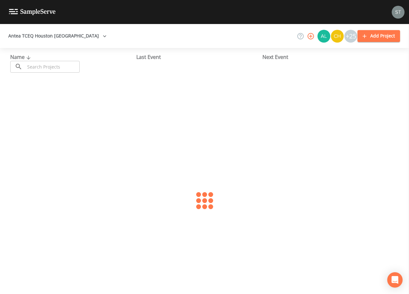
click at [53, 65] on input "text" at bounding box center [52, 67] width 55 height 12
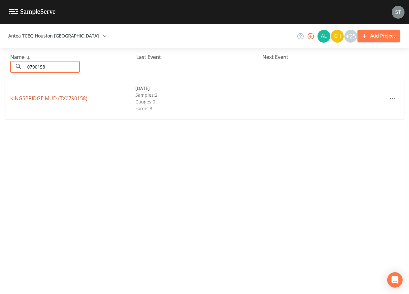
type input "0790158"
click at [82, 98] on link "[GEOGRAPHIC_DATA] (TX0790158)" at bounding box center [48, 98] width 77 height 7
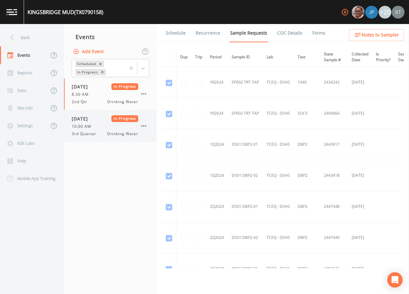
click at [102, 129] on div "10:00 AM" at bounding box center [105, 126] width 67 height 6
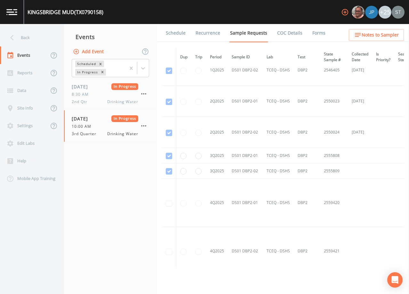
scroll to position [489, 0]
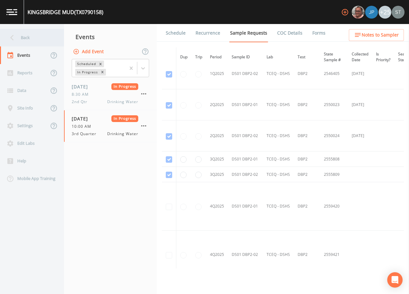
click at [27, 42] on div "Back" at bounding box center [29, 38] width 58 height 18
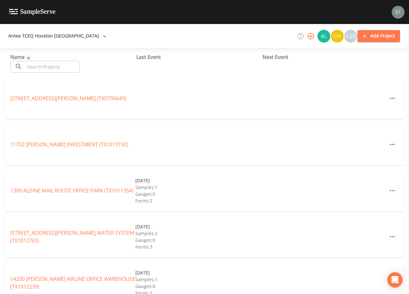
click at [60, 67] on input "text" at bounding box center [52, 67] width 55 height 12
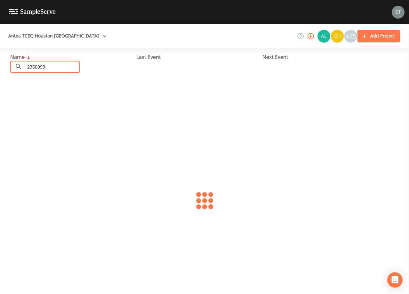
type input "2360093"
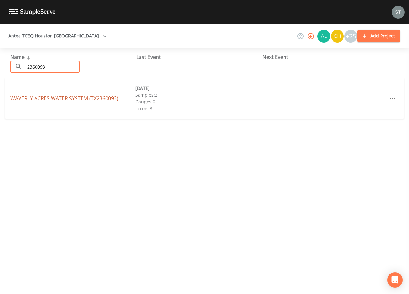
click at [112, 98] on link "WAVERLY ACRES WATER SYSTEM (TX2360093)" at bounding box center [64, 98] width 108 height 7
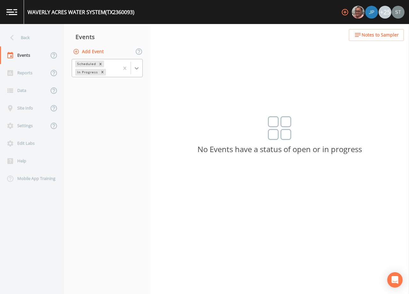
click at [136, 71] on div at bounding box center [137, 68] width 12 height 12
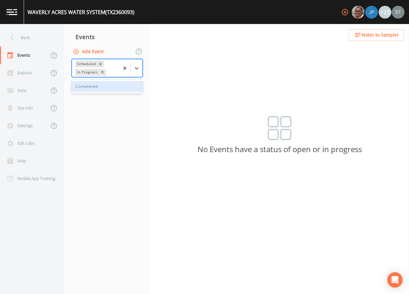
click at [115, 89] on div "Completed" at bounding box center [107, 86] width 71 height 11
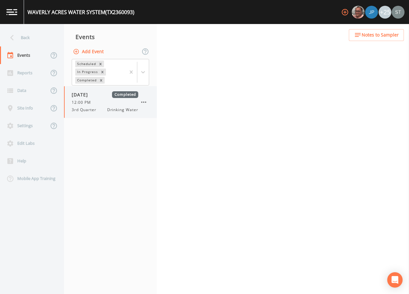
click at [96, 104] on div "12:00 PM" at bounding box center [105, 103] width 67 height 6
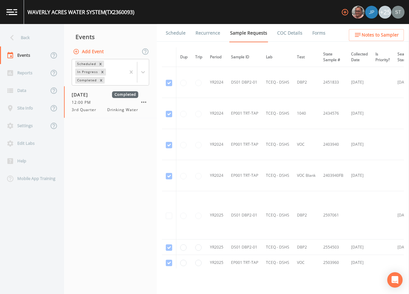
click at [175, 34] on link "Schedule" at bounding box center [176, 33] width 22 height 18
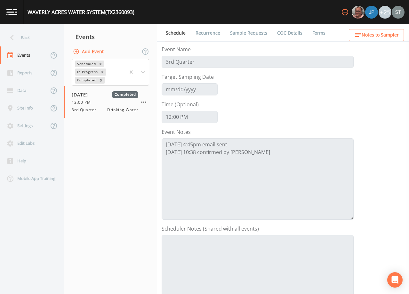
click at [255, 34] on link "Sample Requests" at bounding box center [248, 33] width 39 height 18
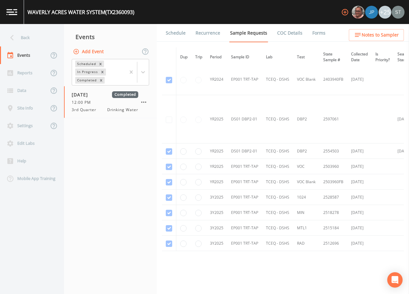
scroll to position [128, 0]
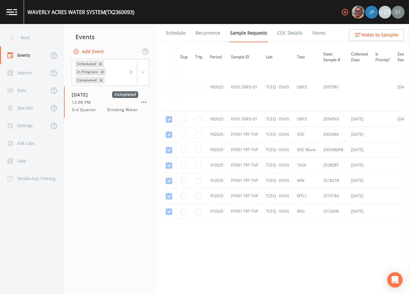
click at [176, 33] on link "Schedule" at bounding box center [176, 33] width 22 height 18
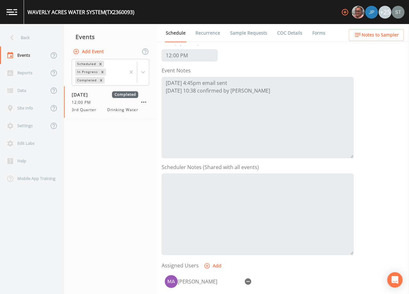
scroll to position [64, 0]
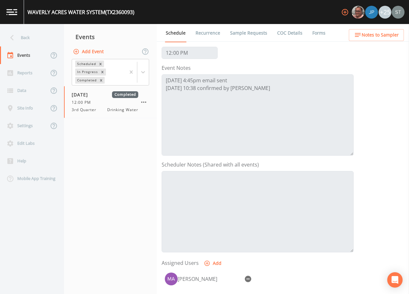
click at [381, 34] on span "Notes to Sampler" at bounding box center [380, 35] width 37 height 8
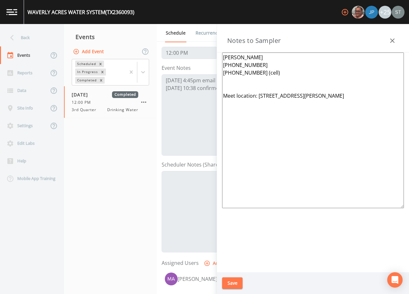
click at [36, 41] on div "Back" at bounding box center [29, 38] width 58 height 18
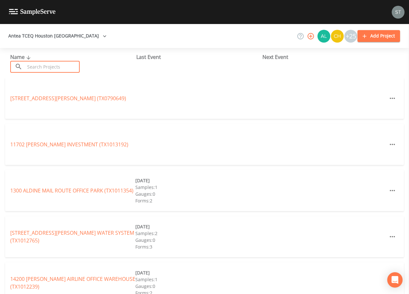
drag, startPoint x: 70, startPoint y: 67, endPoint x: 73, endPoint y: 64, distance: 4.1
click at [73, 64] on input "text" at bounding box center [52, 67] width 55 height 12
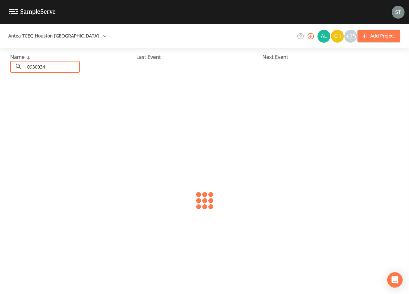
type input "0930034"
click at [68, 98] on link "TDCJ PACK UNIT (TX0930034)" at bounding box center [44, 98] width 69 height 7
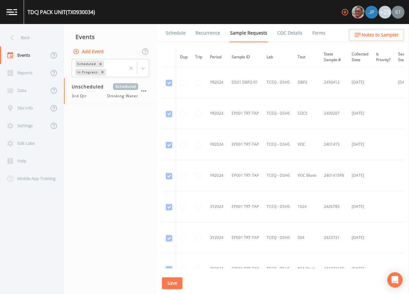
click at [176, 36] on link "Schedule" at bounding box center [176, 33] width 22 height 18
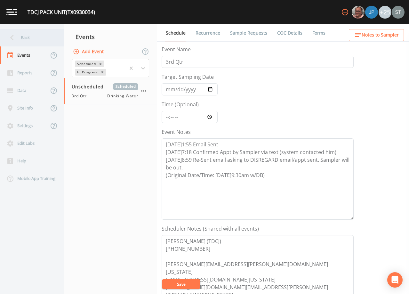
click at [18, 37] on div "Back" at bounding box center [29, 38] width 58 height 18
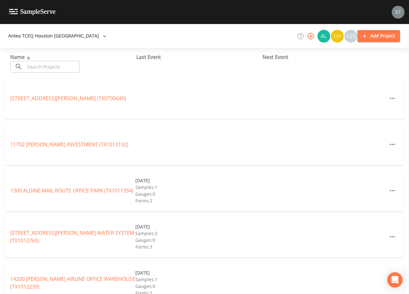
click at [52, 68] on input "text" at bounding box center [52, 67] width 55 height 12
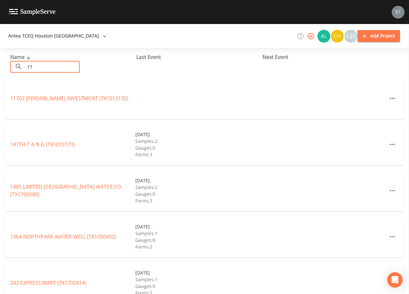
type input "1"
